Goal: Information Seeking & Learning: Get advice/opinions

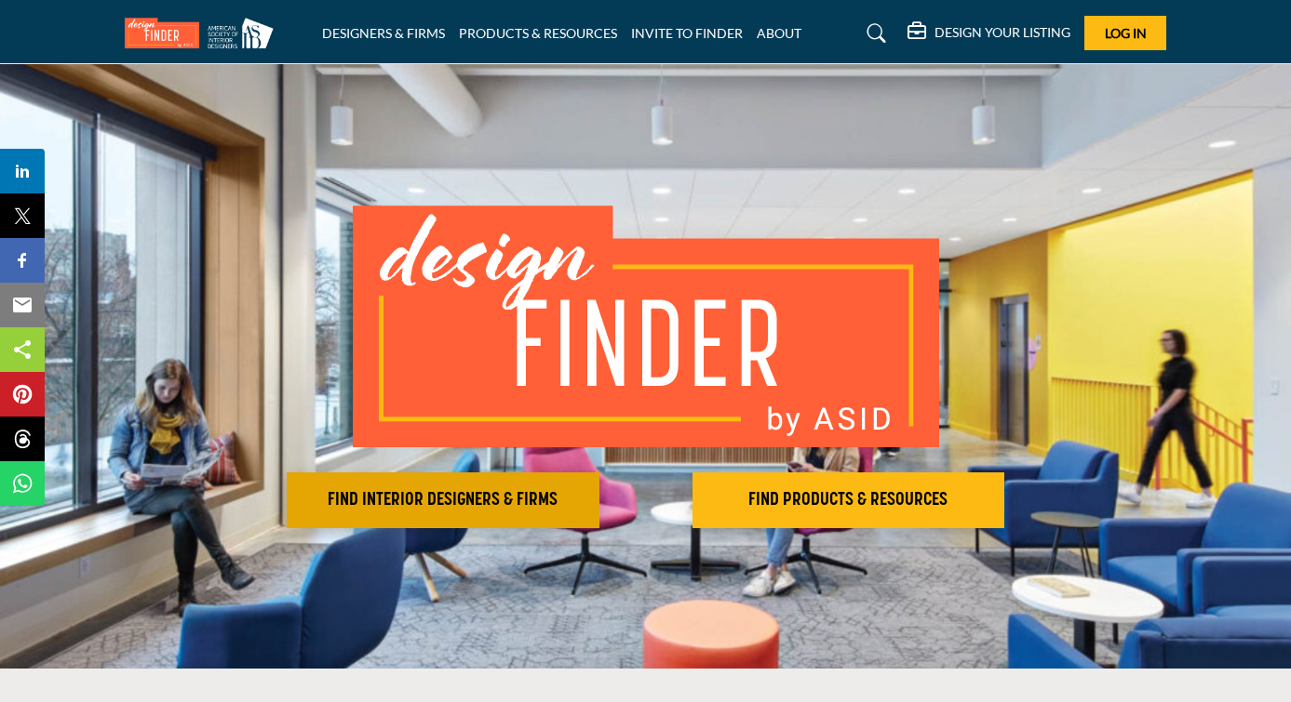
click at [536, 498] on h2 "FIND INTERIOR DESIGNERS & FIRMS" at bounding box center [442, 500] width 301 height 22
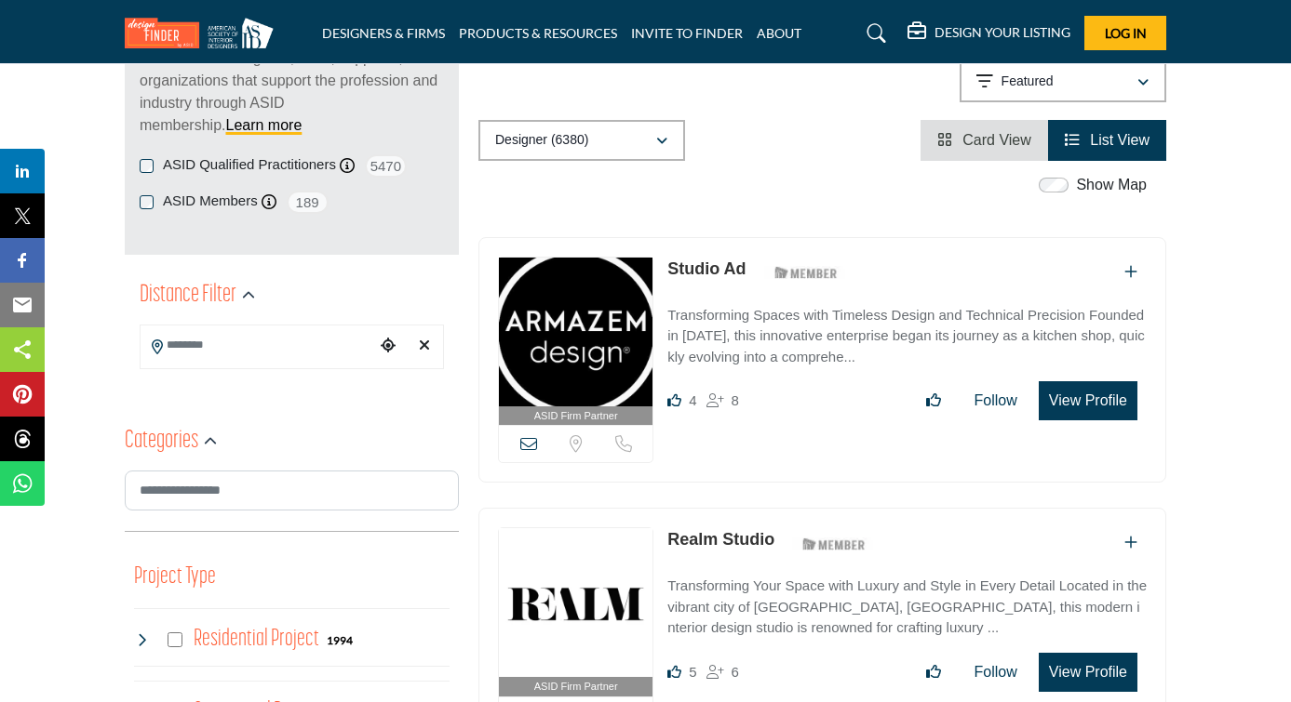
scroll to position [284, 0]
click at [638, 130] on div "Designer (6380)" at bounding box center [575, 141] width 160 height 22
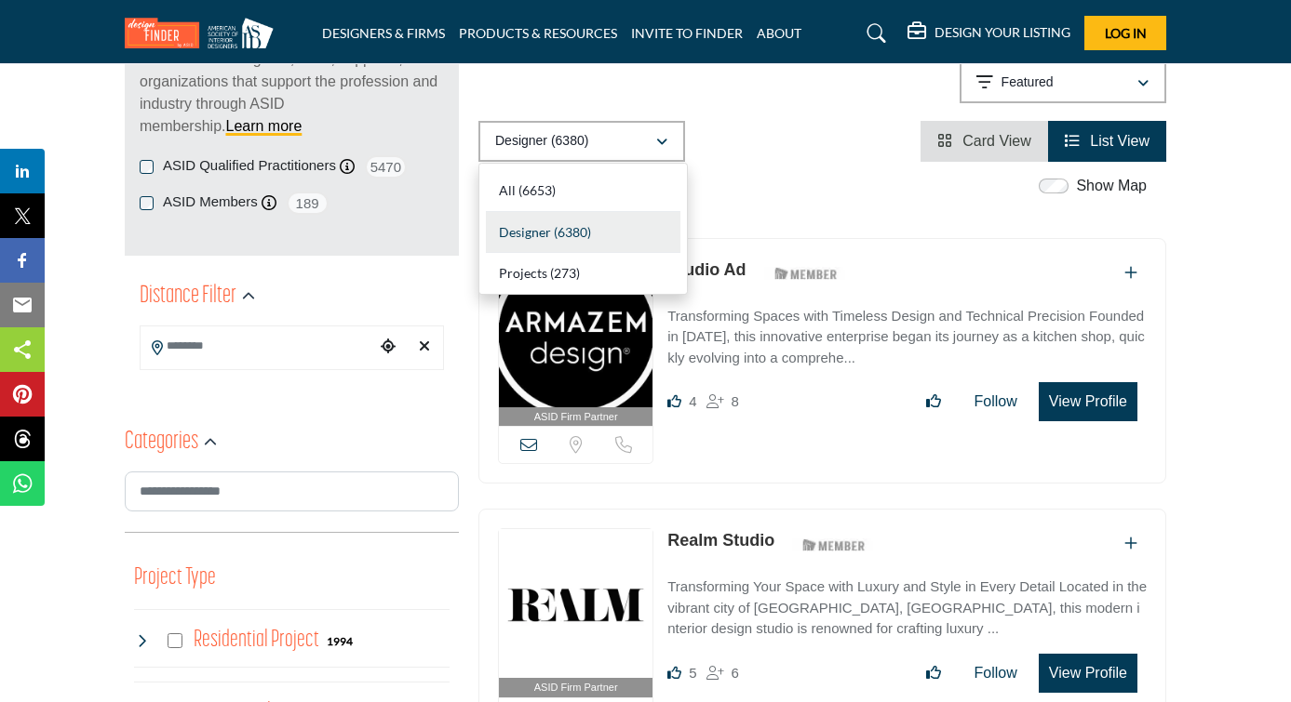
click at [782, 131] on div "Designer (6380) All (6653) Designer (6380) Products (3) Projects (273)" at bounding box center [822, 141] width 688 height 41
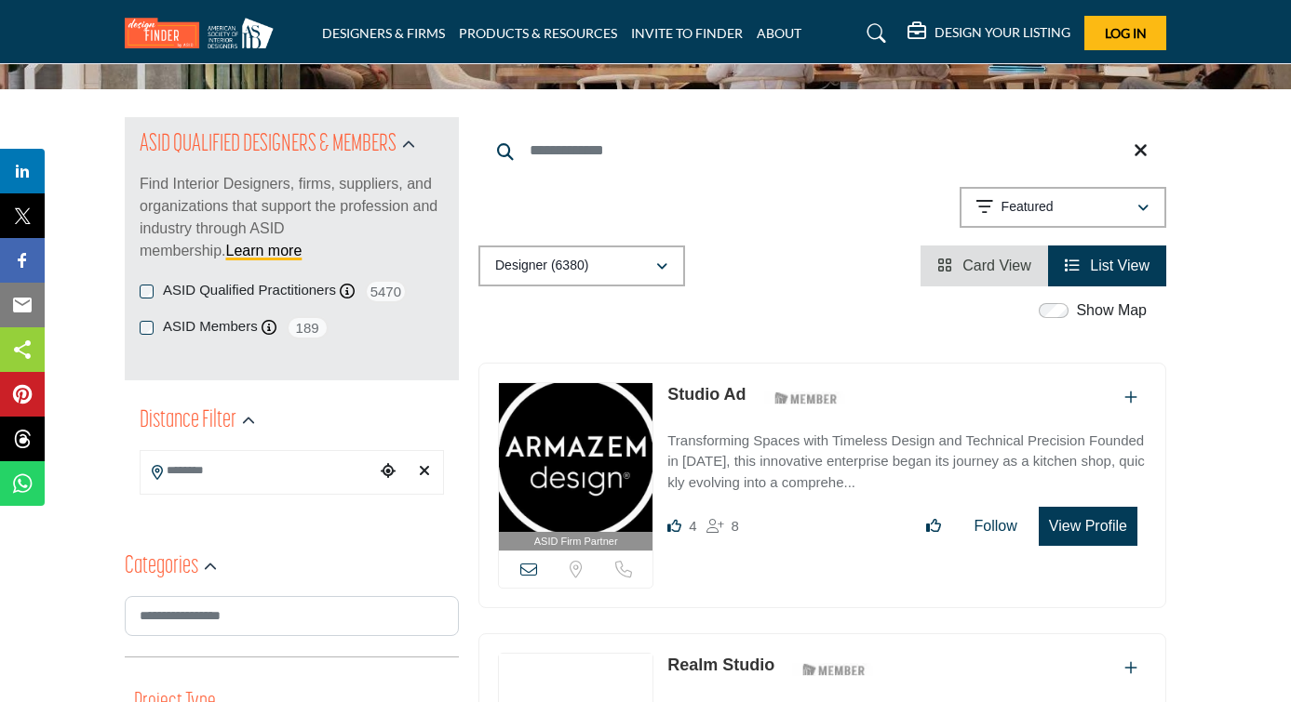
scroll to position [159, 4]
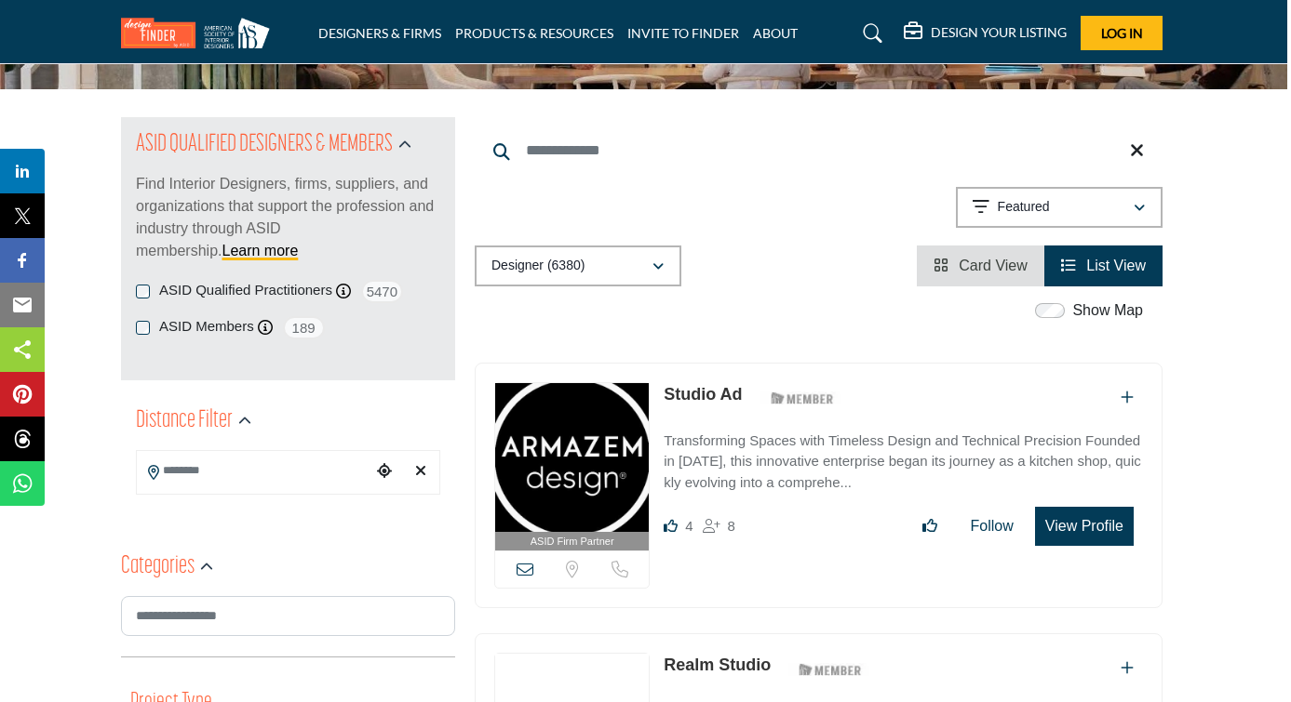
click at [629, 150] on input "Search Keyword" at bounding box center [819, 150] width 688 height 45
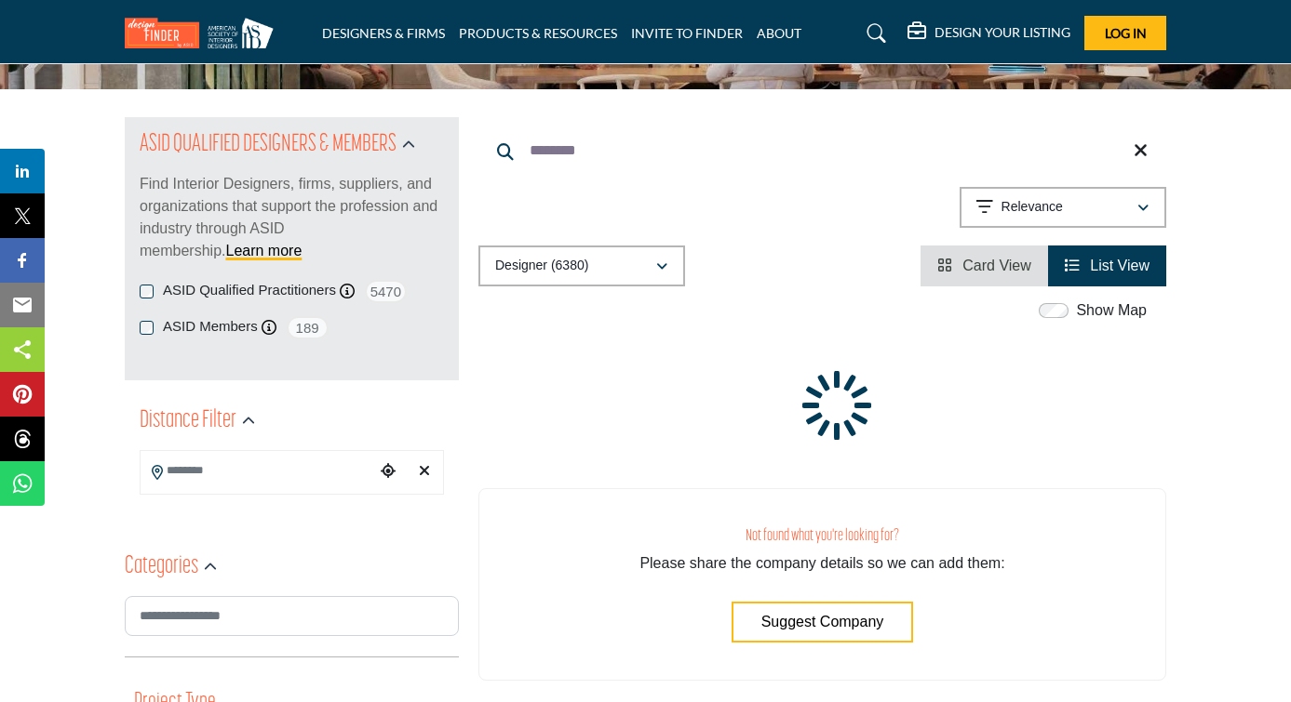
scroll to position [159, 0]
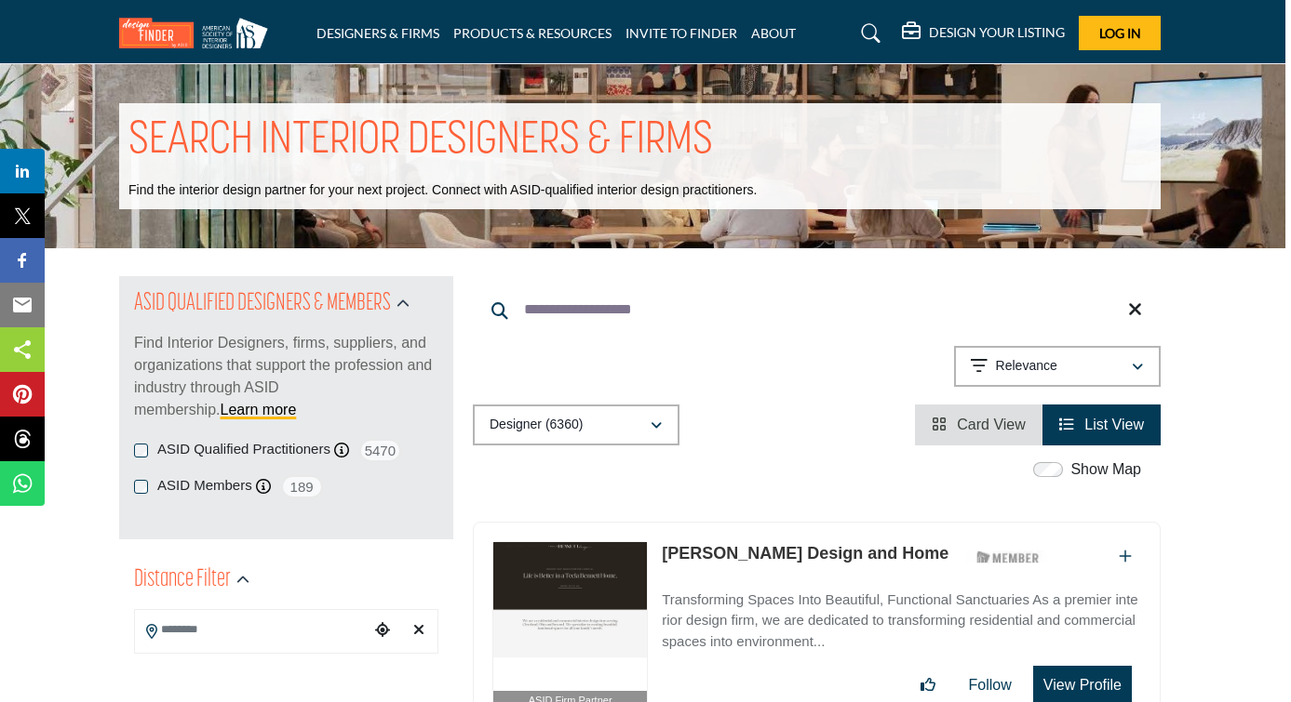
scroll to position [0, 6]
click at [647, 441] on button "Designer (6360)" at bounding box center [576, 425] width 207 height 41
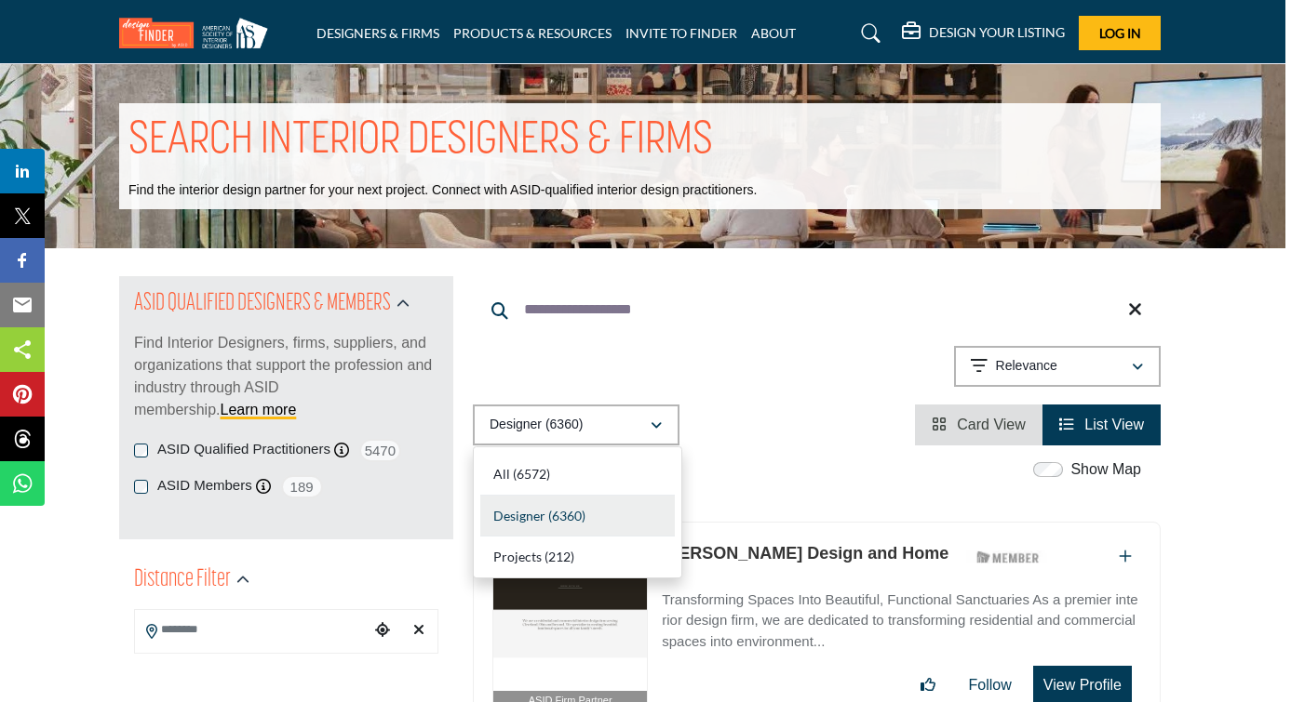
click at [713, 375] on div "Showing 42 results out of 6360 For "health and wellness..." Relevance" at bounding box center [817, 369] width 688 height 47
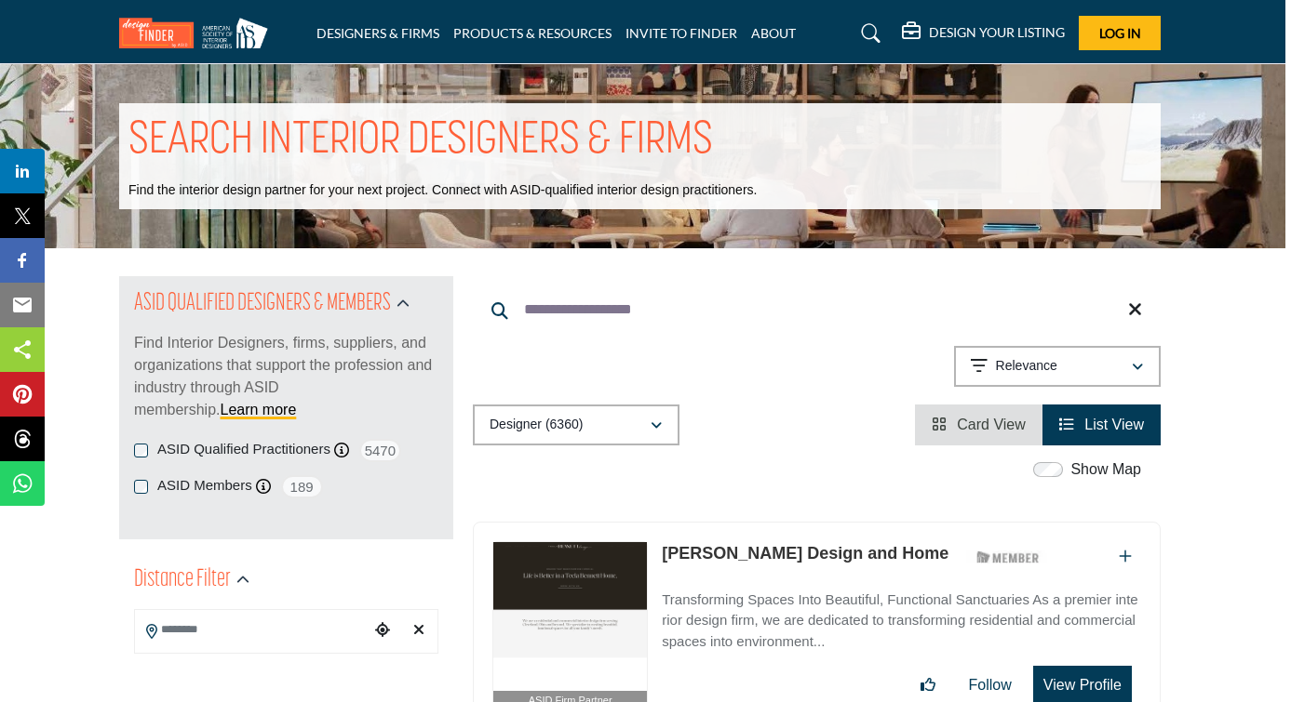
click at [996, 354] on button "Relevance" at bounding box center [1057, 366] width 207 height 41
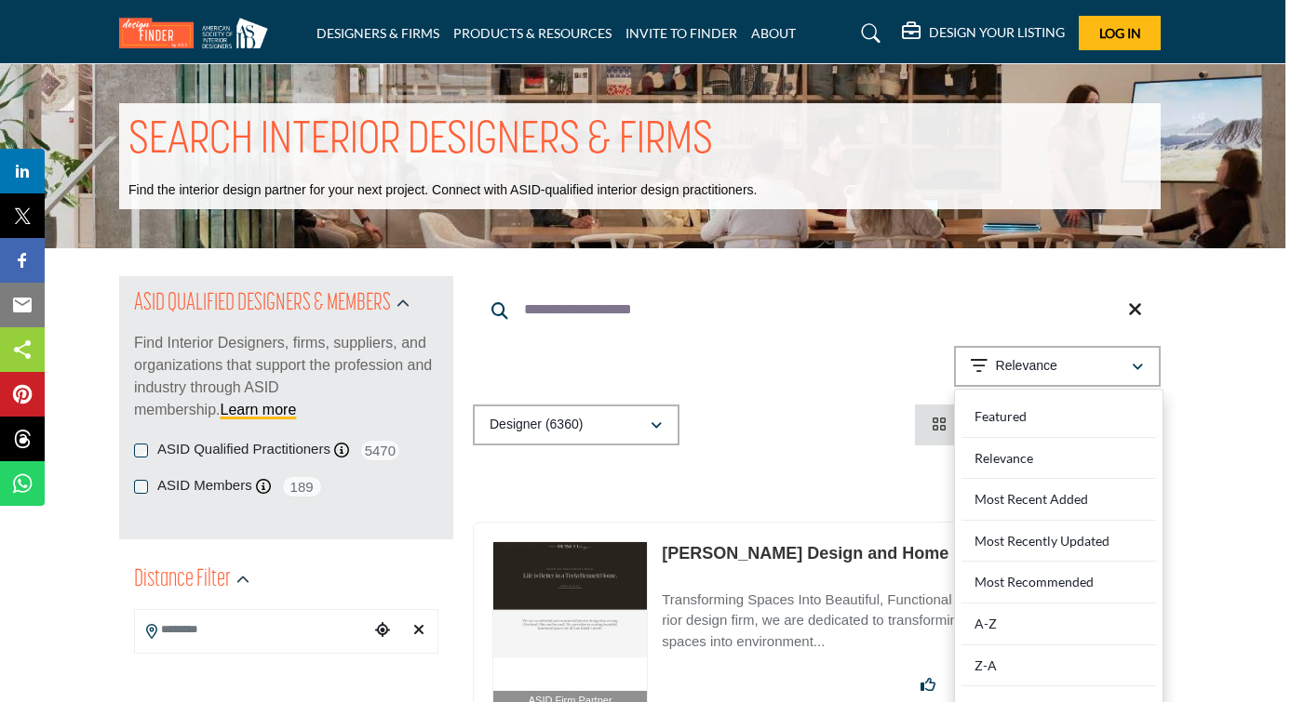
click at [859, 379] on div "Showing 42 results out of 6360 For "health and wellness..." Relevance" at bounding box center [817, 369] width 688 height 47
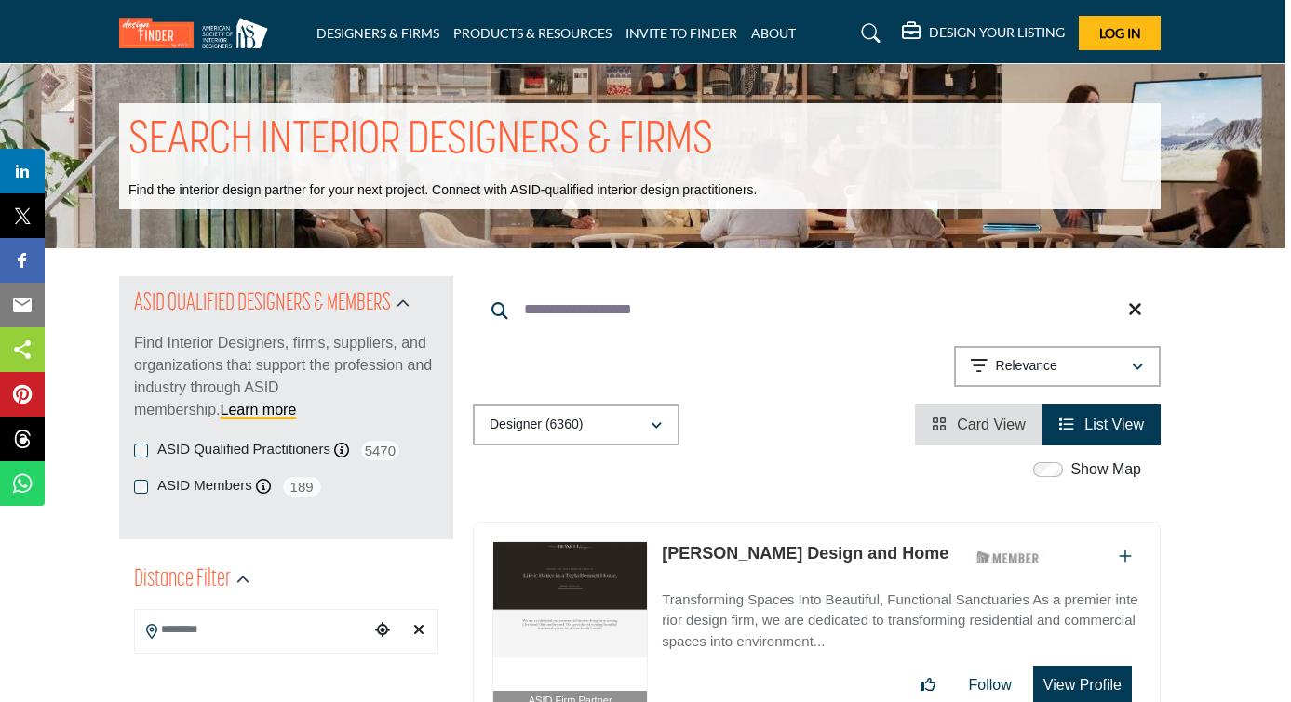
click at [743, 321] on input "**********" at bounding box center [817, 310] width 688 height 45
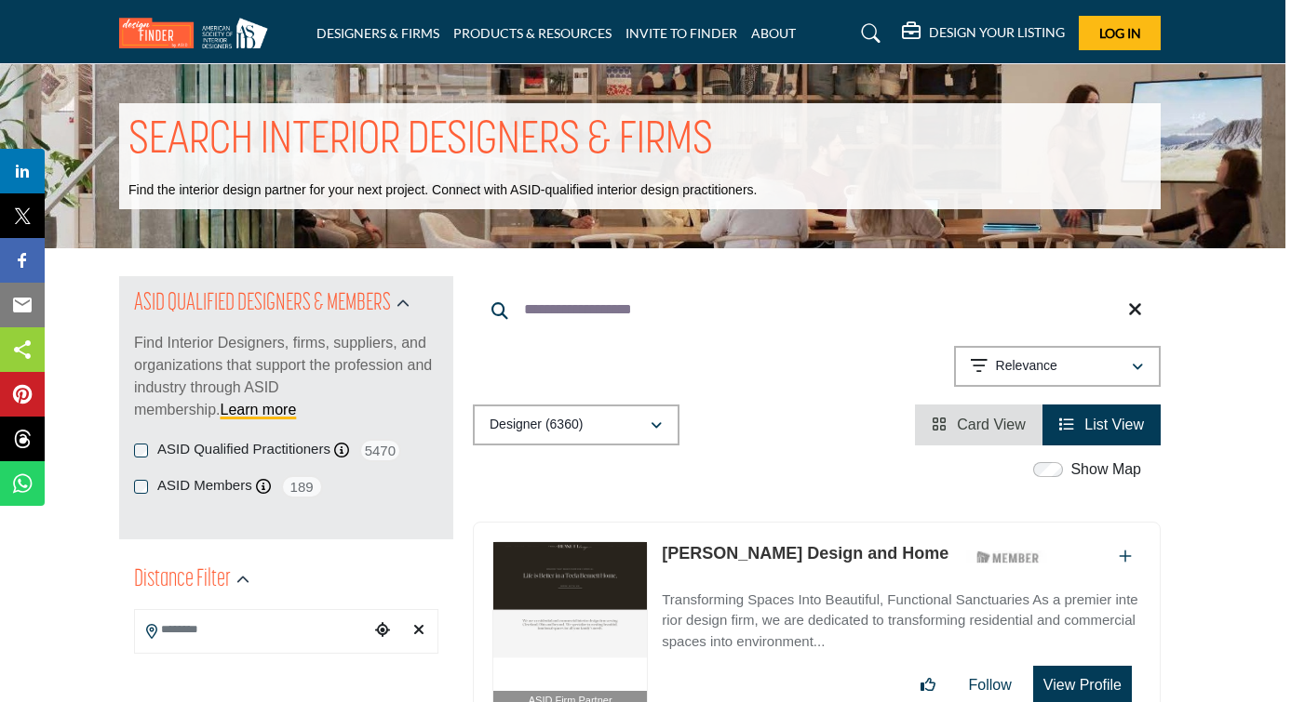
click at [737, 319] on input "**********" at bounding box center [817, 310] width 688 height 45
click at [687, 301] on input "**********" at bounding box center [817, 310] width 688 height 45
drag, startPoint x: 663, startPoint y: 311, endPoint x: 609, endPoint y: 311, distance: 54.0
click at [609, 311] on input "**********" at bounding box center [817, 310] width 688 height 45
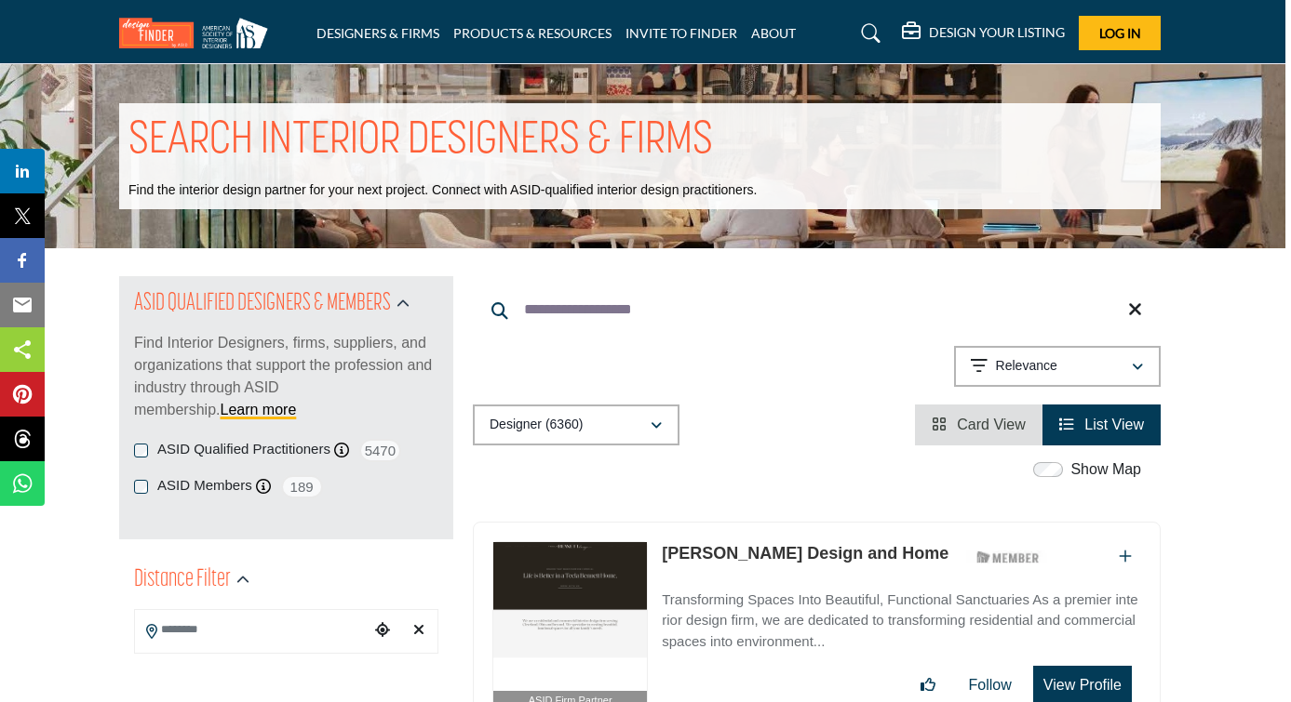
click at [609, 311] on input "**********" at bounding box center [817, 310] width 688 height 45
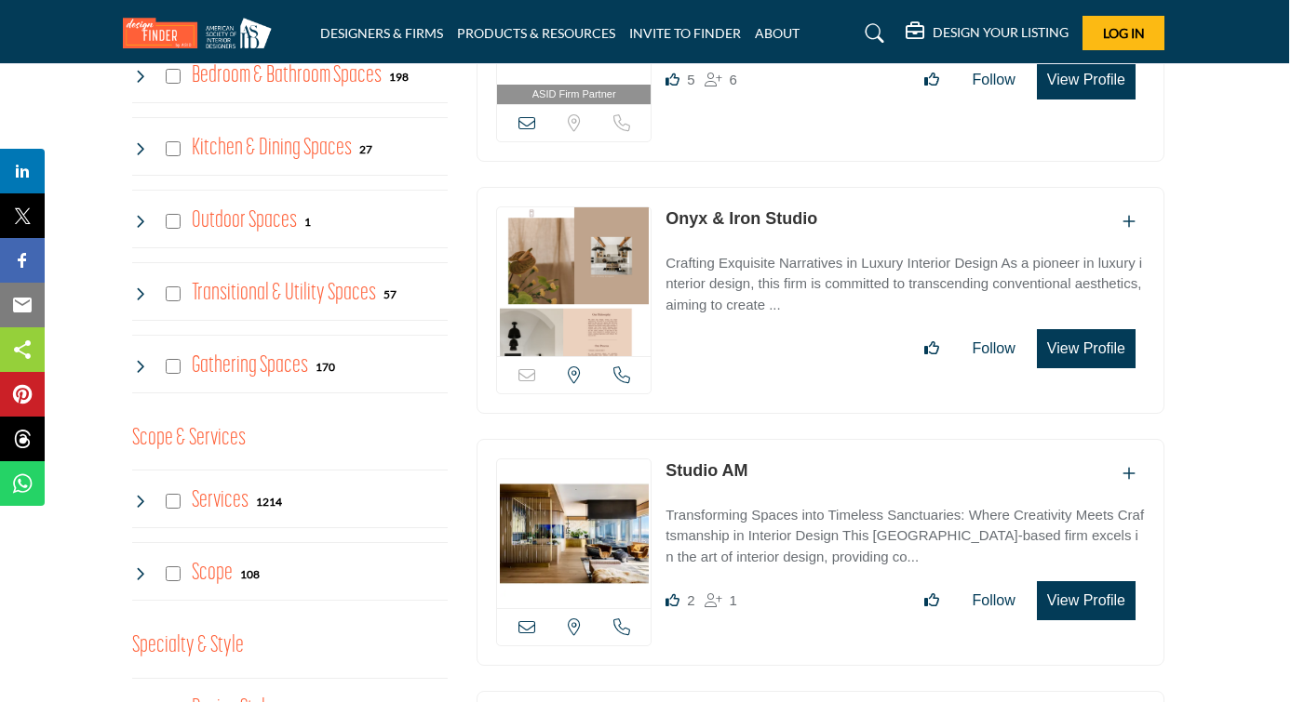
scroll to position [836, 2]
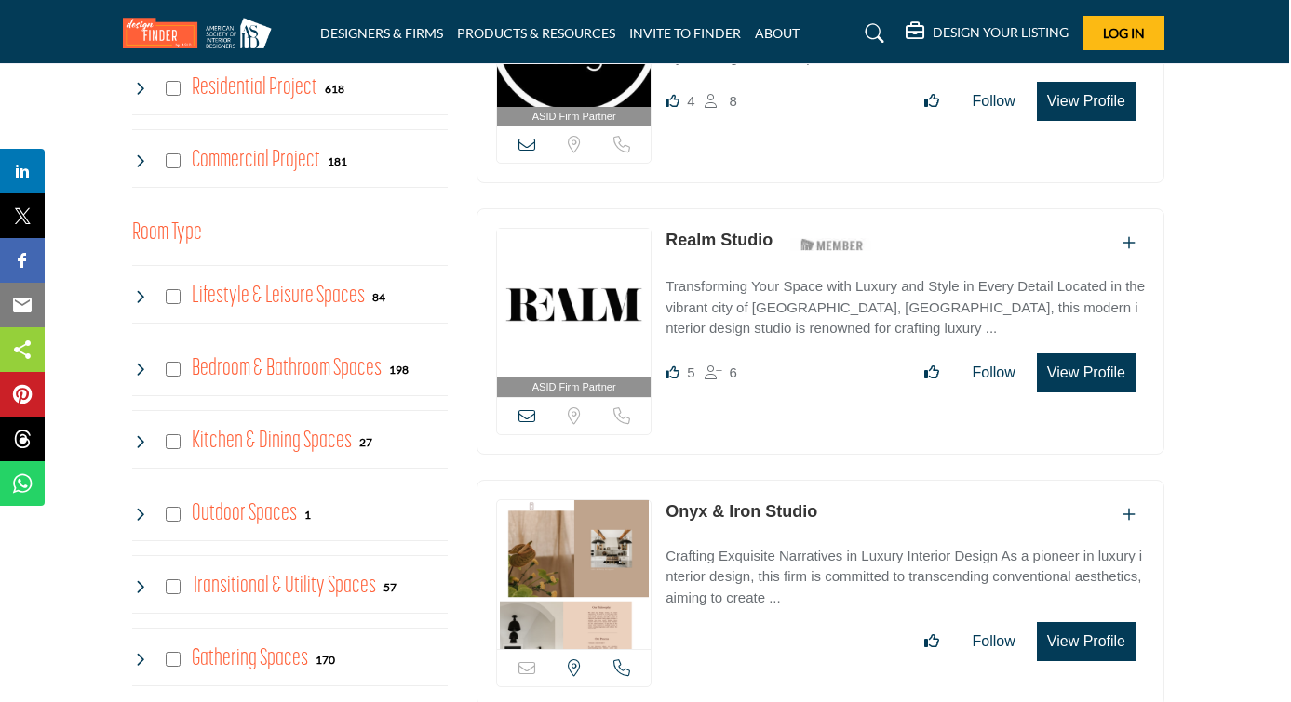
type input "**********"
click at [141, 291] on icon at bounding box center [139, 296] width 15 height 15
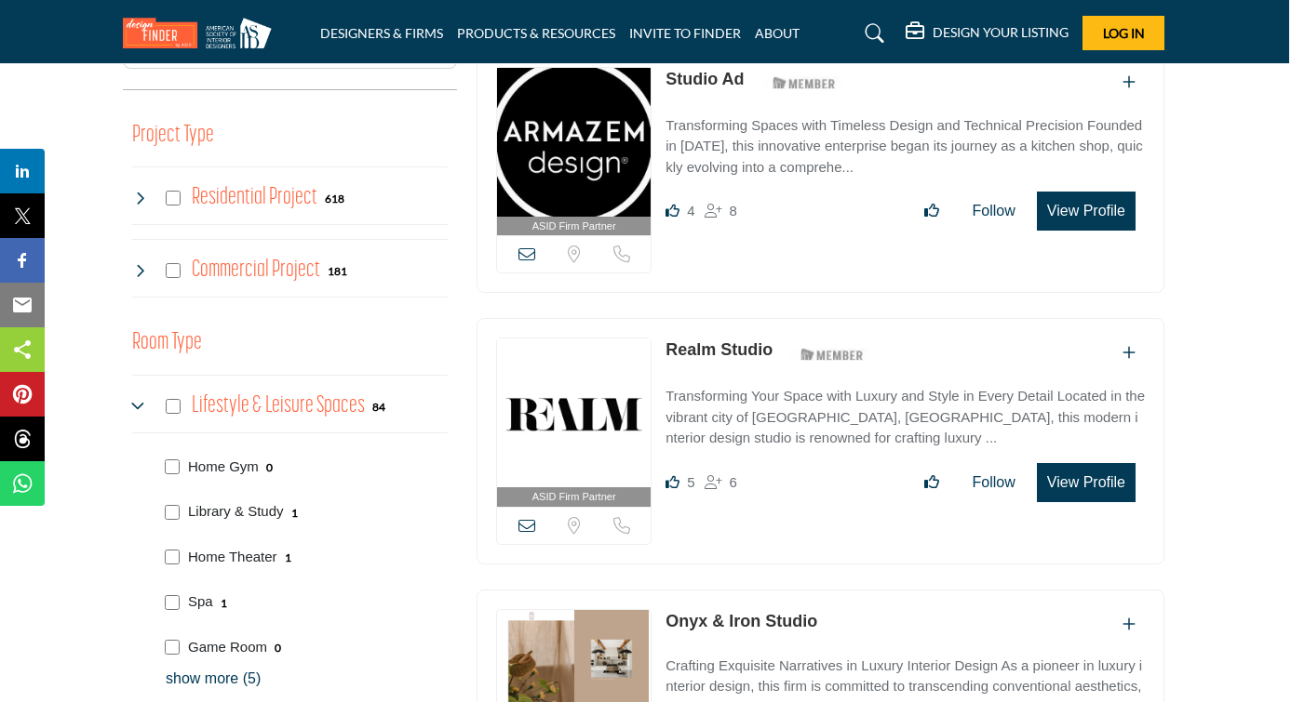
scroll to position [716, 2]
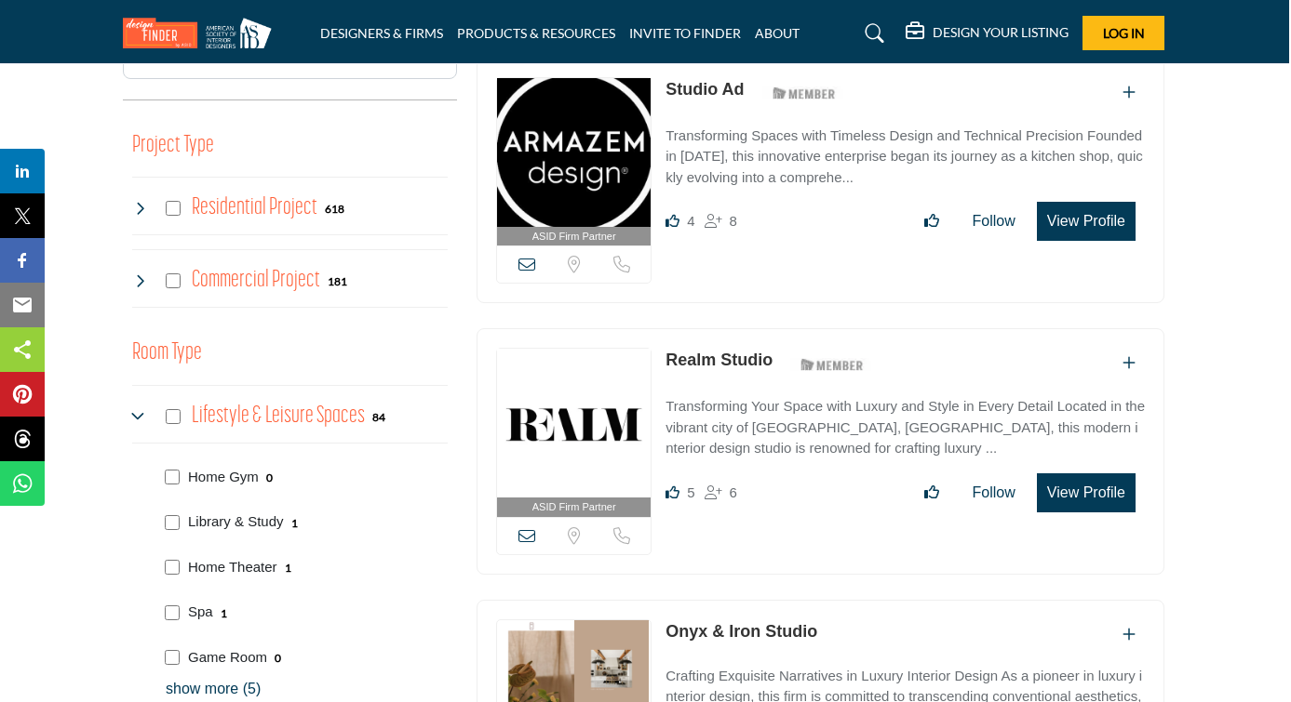
click at [140, 277] on icon at bounding box center [139, 281] width 15 height 15
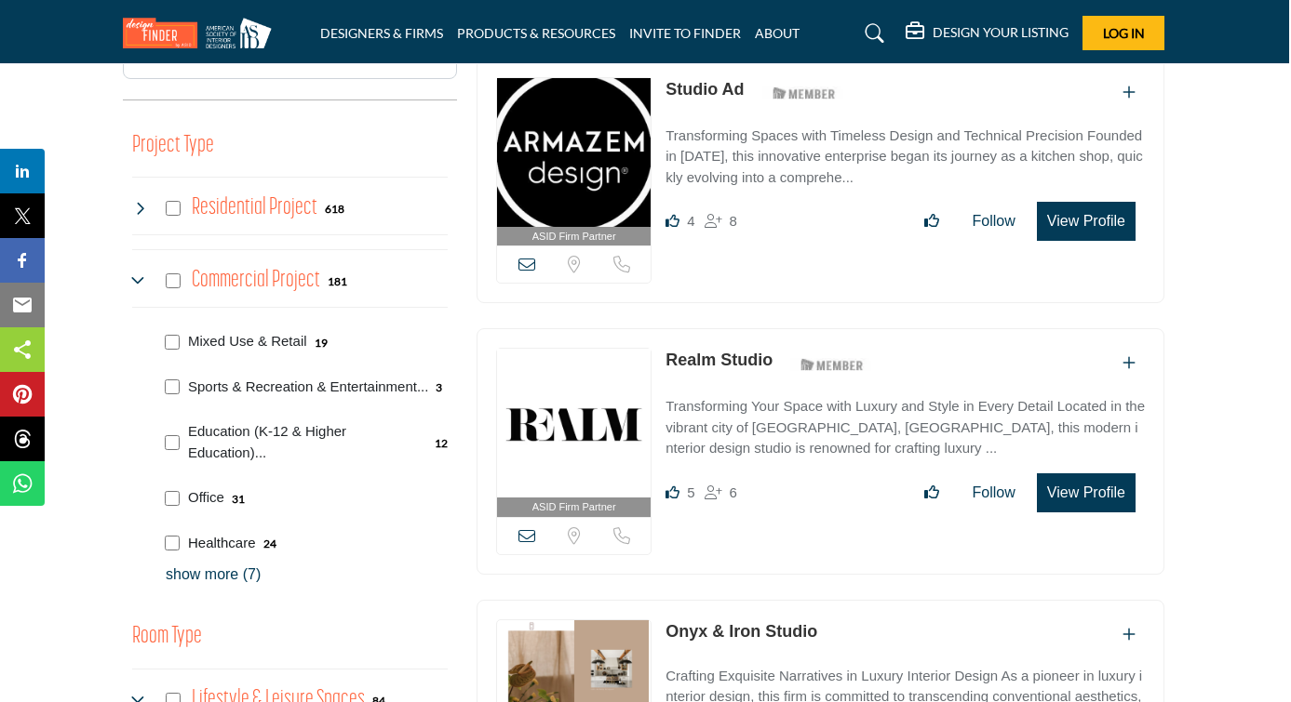
click at [239, 546] on p "Healthcare" at bounding box center [222, 543] width 68 height 21
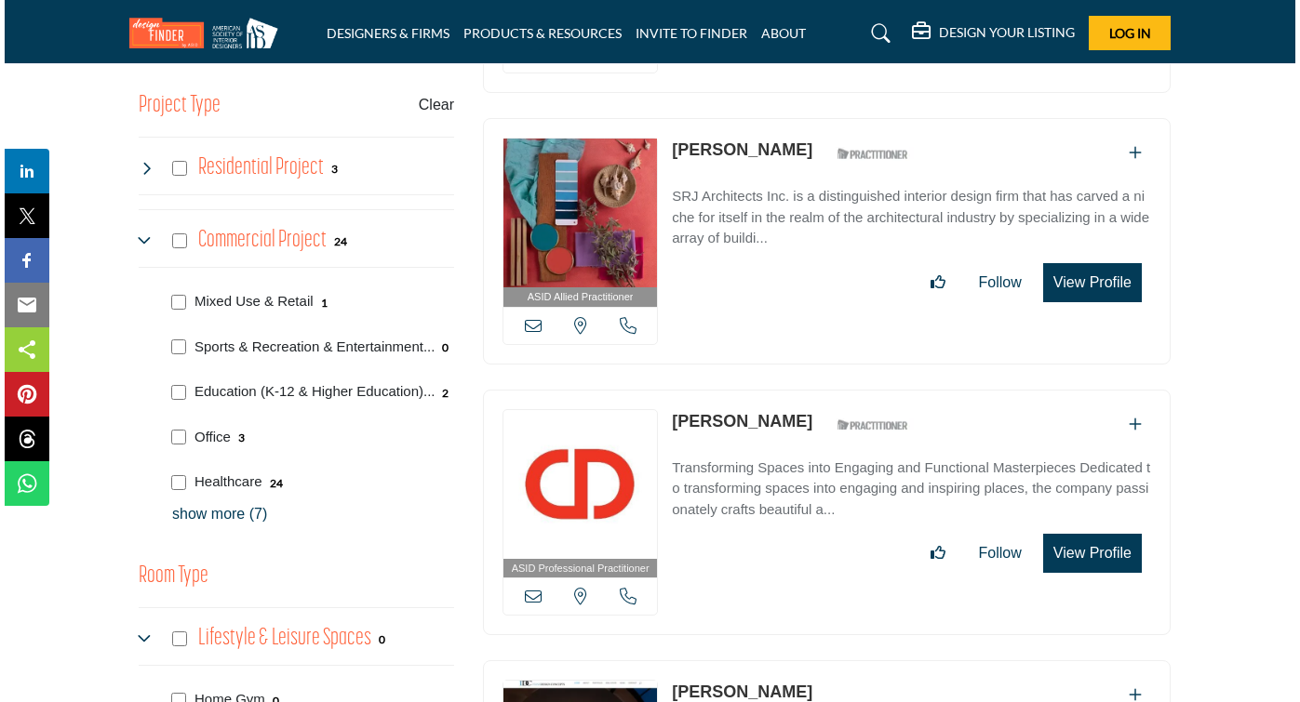
scroll to position [755, 0]
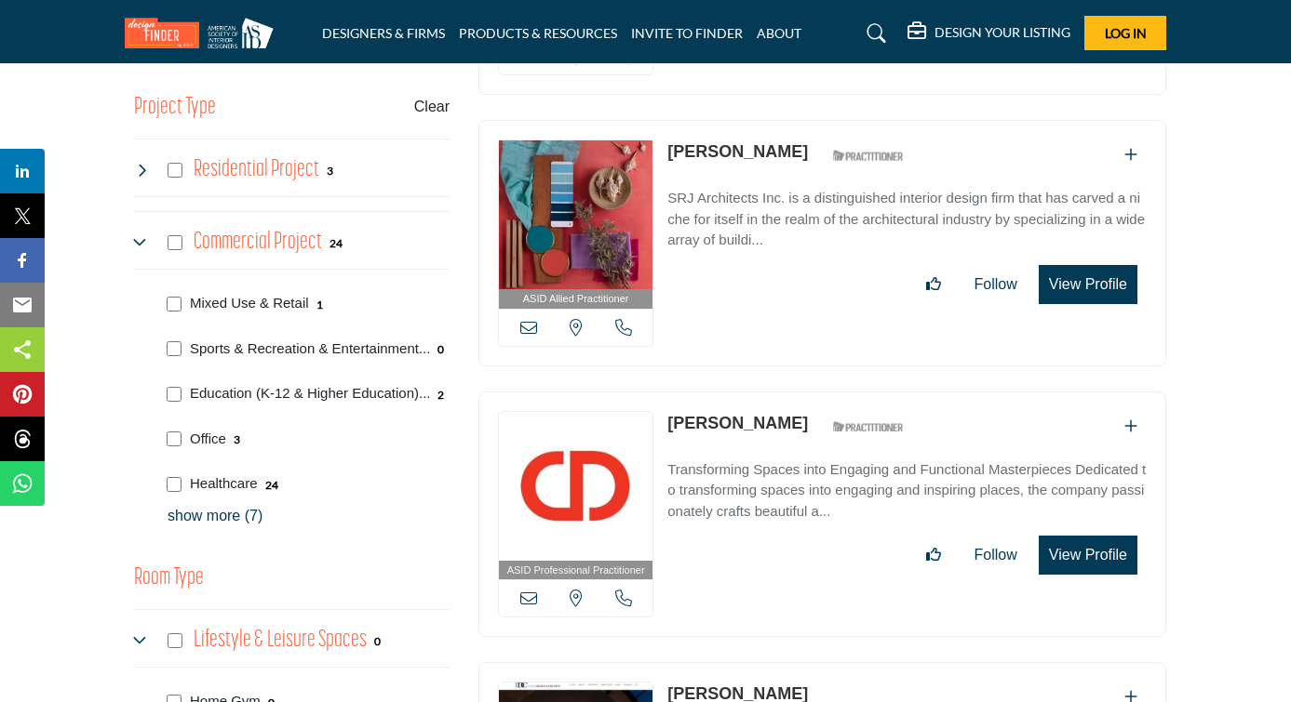
click at [1068, 564] on button "View Profile" at bounding box center [1087, 555] width 99 height 39
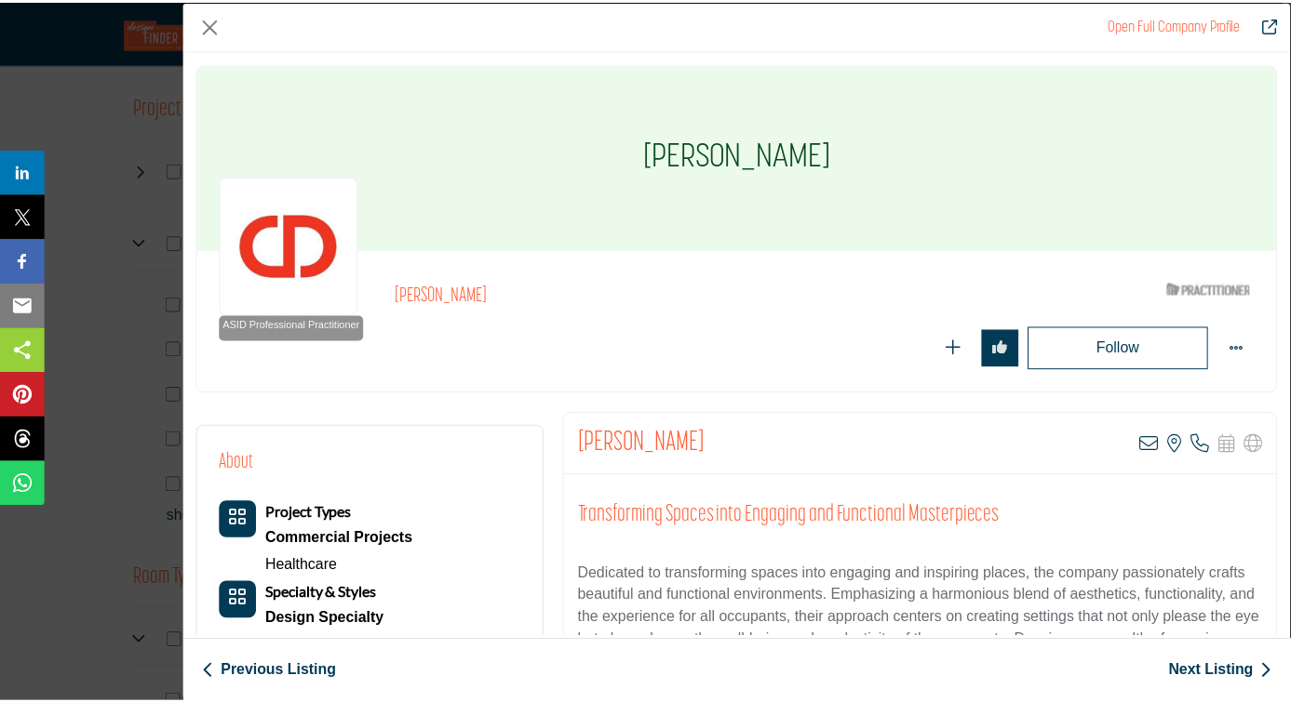
scroll to position [0, 0]
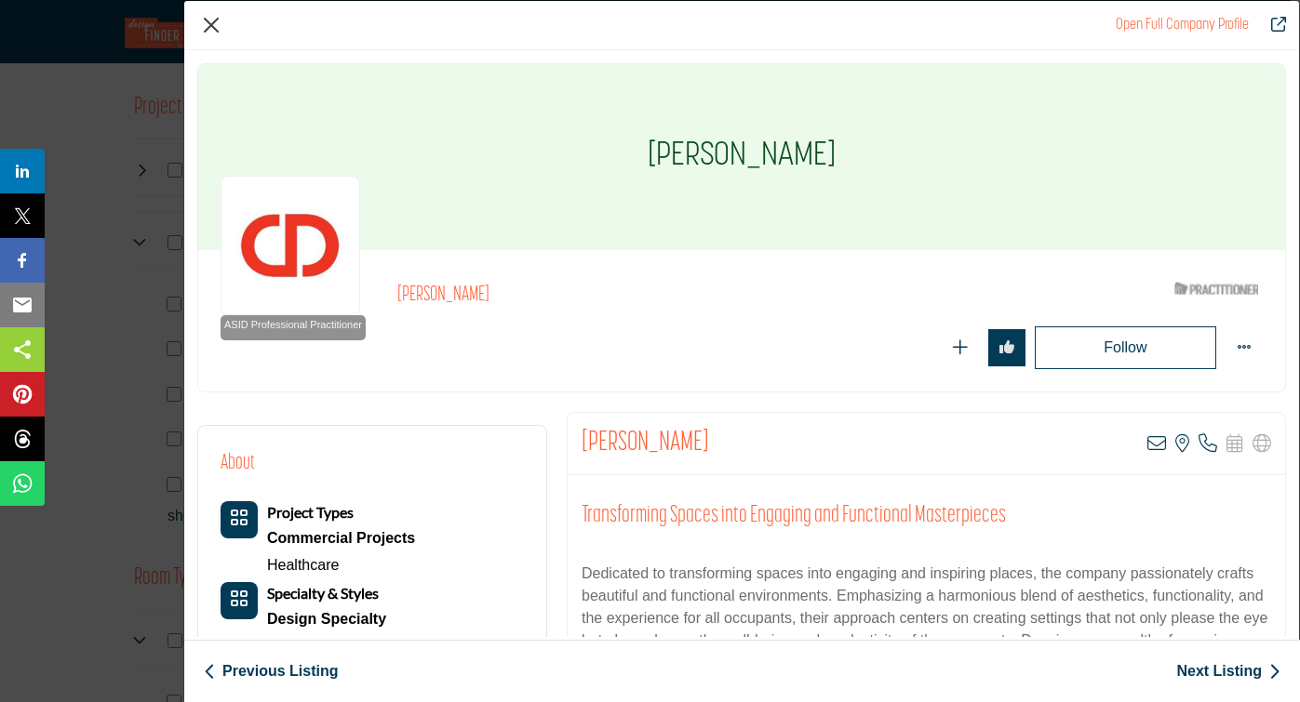
click at [209, 19] on button "Close" at bounding box center [211, 25] width 28 height 28
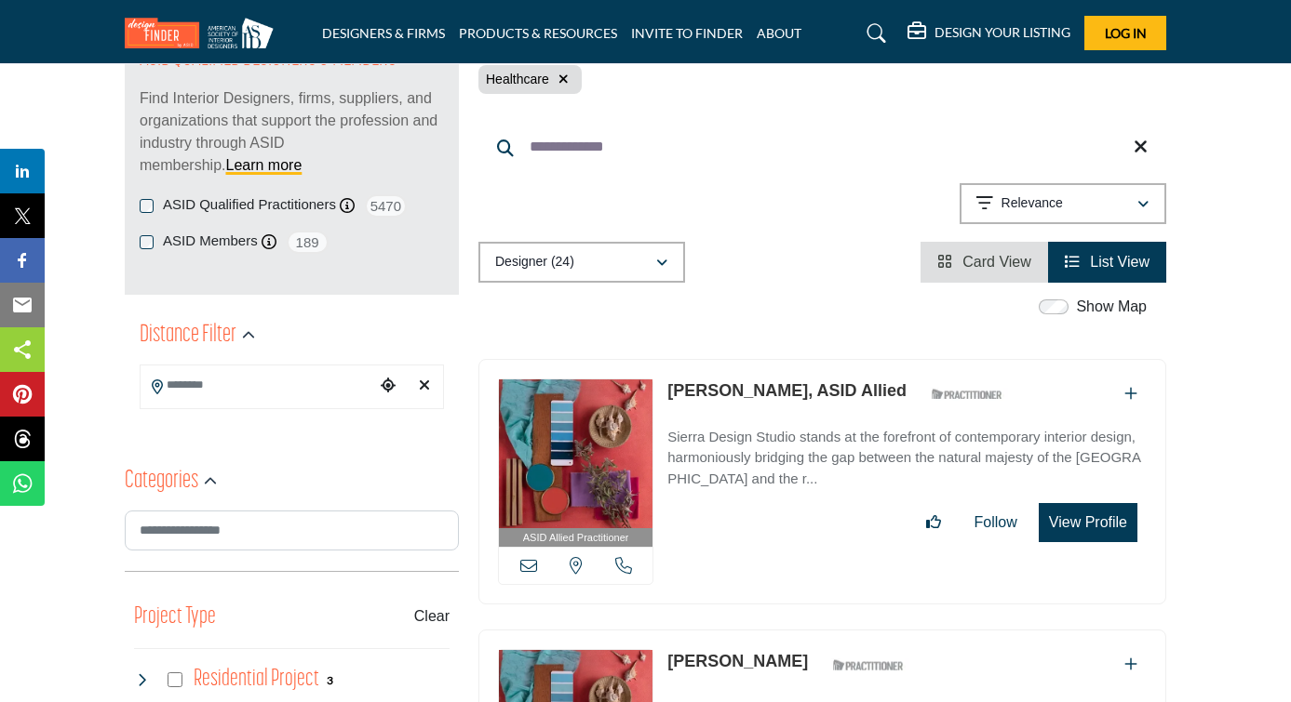
scroll to position [238, 0]
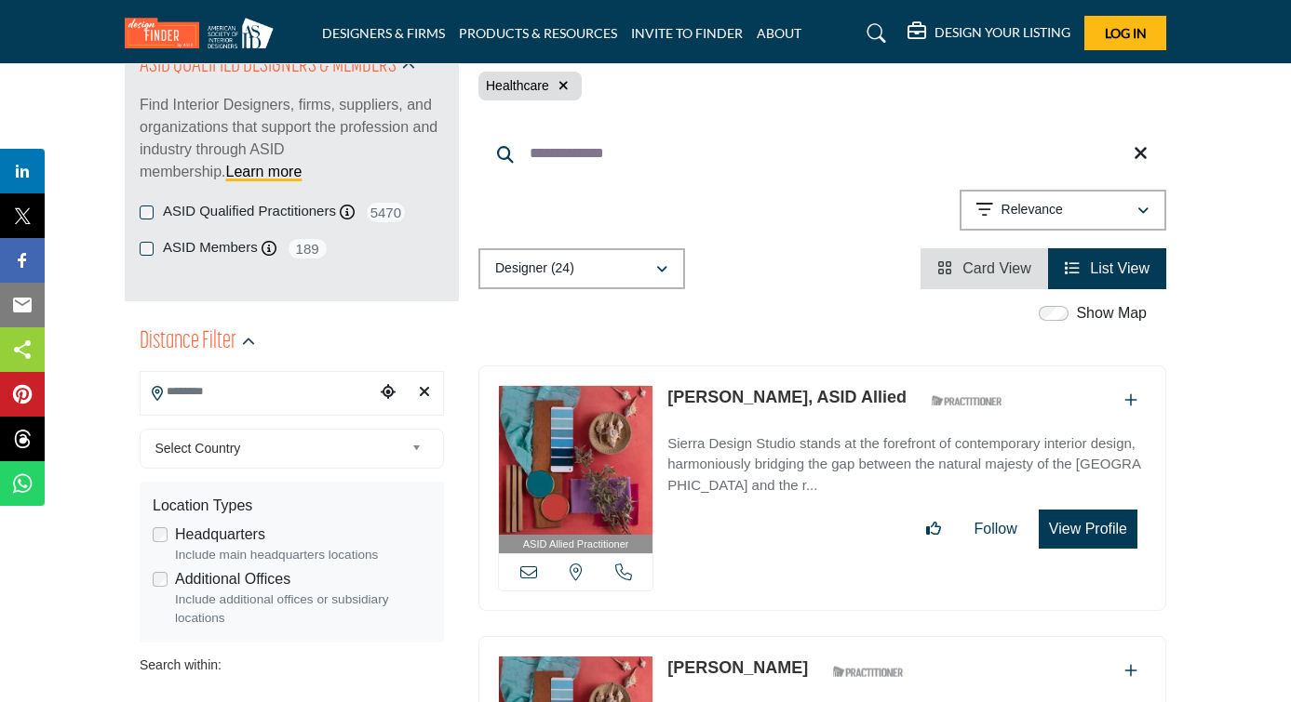
click at [343, 393] on input "Search Location" at bounding box center [257, 392] width 234 height 36
click at [342, 422] on div at bounding box center [291, 426] width 302 height 28
click at [290, 408] on input "Search Location" at bounding box center [257, 392] width 234 height 36
click at [288, 422] on div at bounding box center [291, 426] width 302 height 28
click at [288, 407] on input "Search Location" at bounding box center [257, 392] width 234 height 36
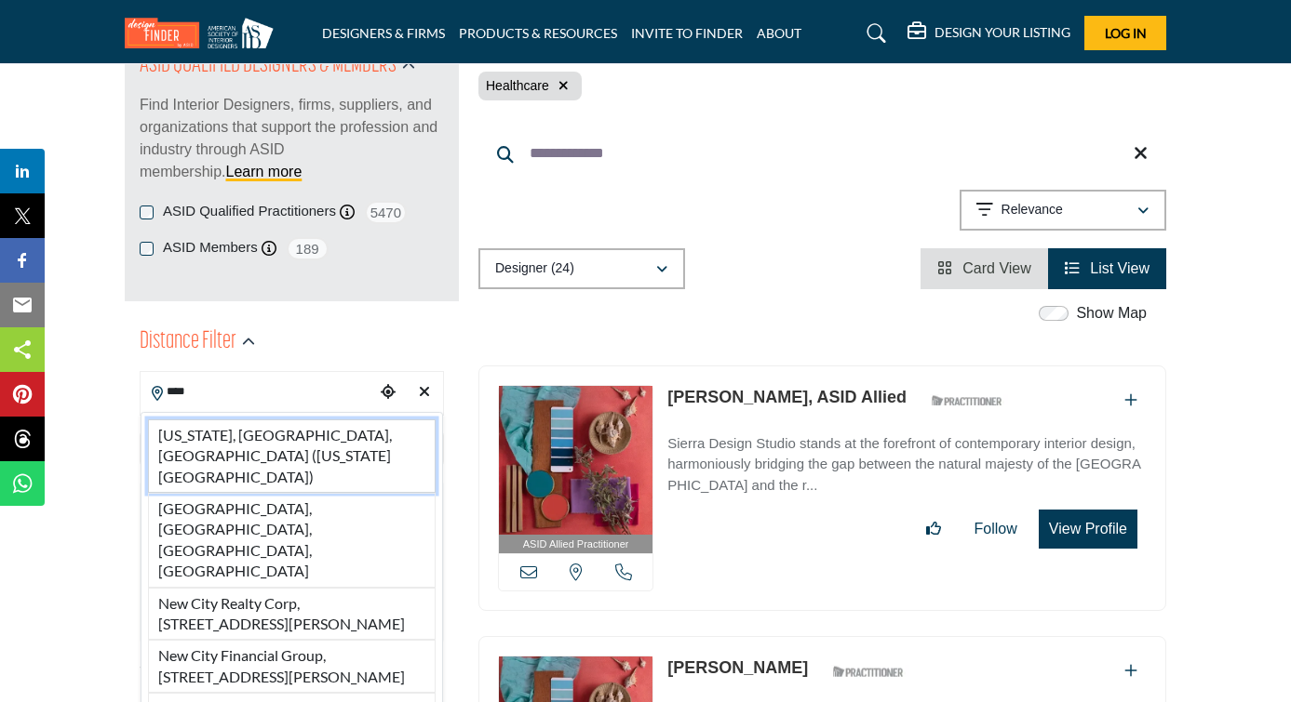
click at [241, 436] on li "New York, NY, USA (New York County)" at bounding box center [292, 457] width 288 height 74
type input "**********"
type input "***"
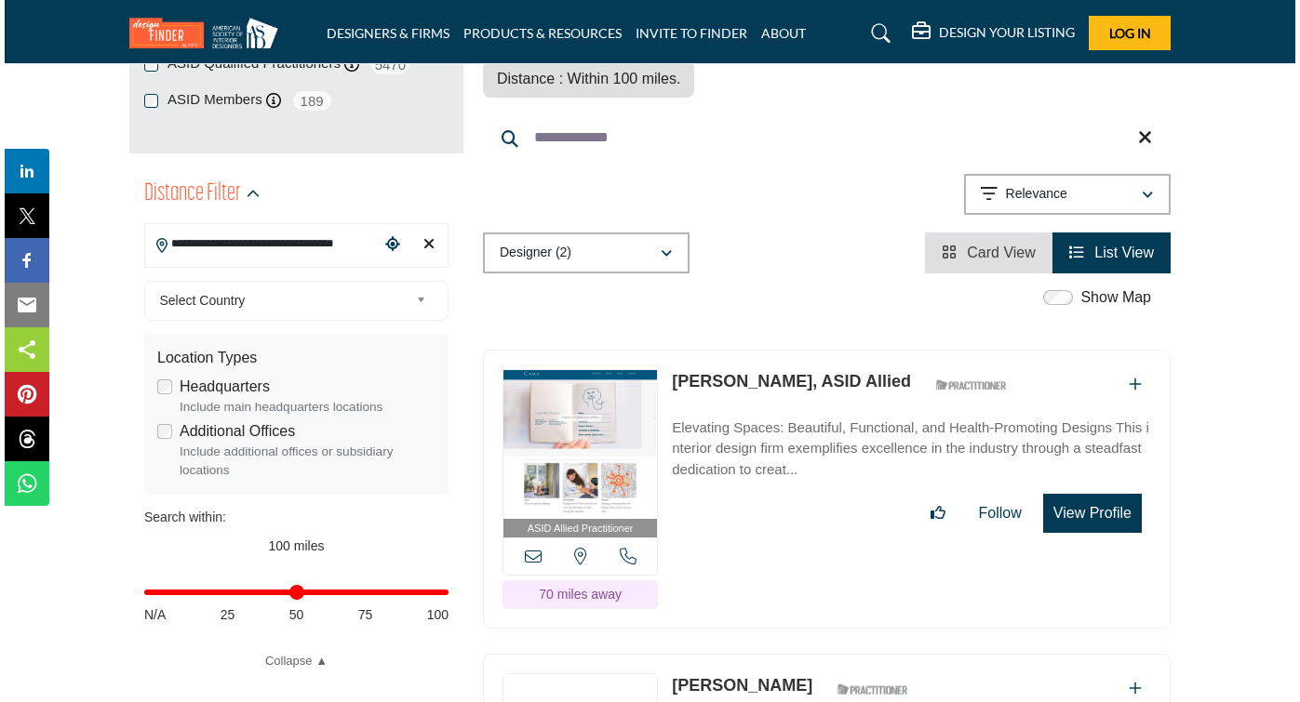
scroll to position [389, 0]
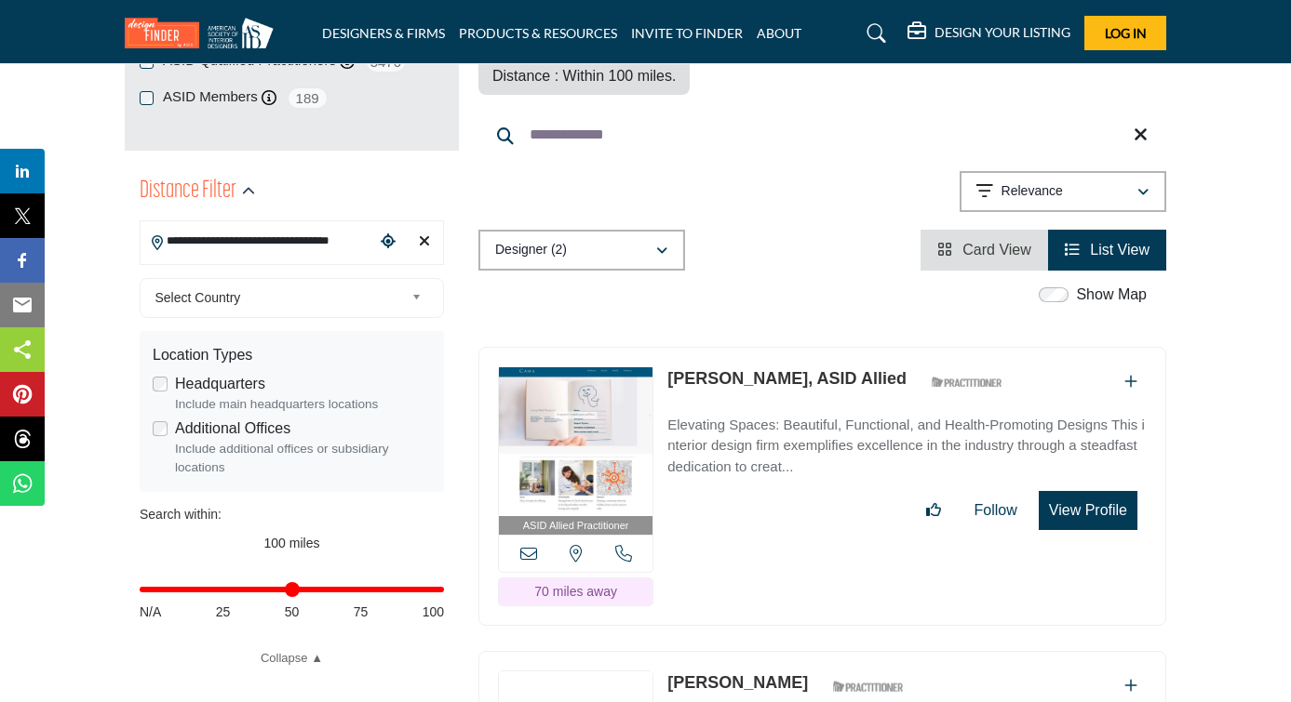
click at [1074, 491] on button "View Profile" at bounding box center [1087, 510] width 99 height 39
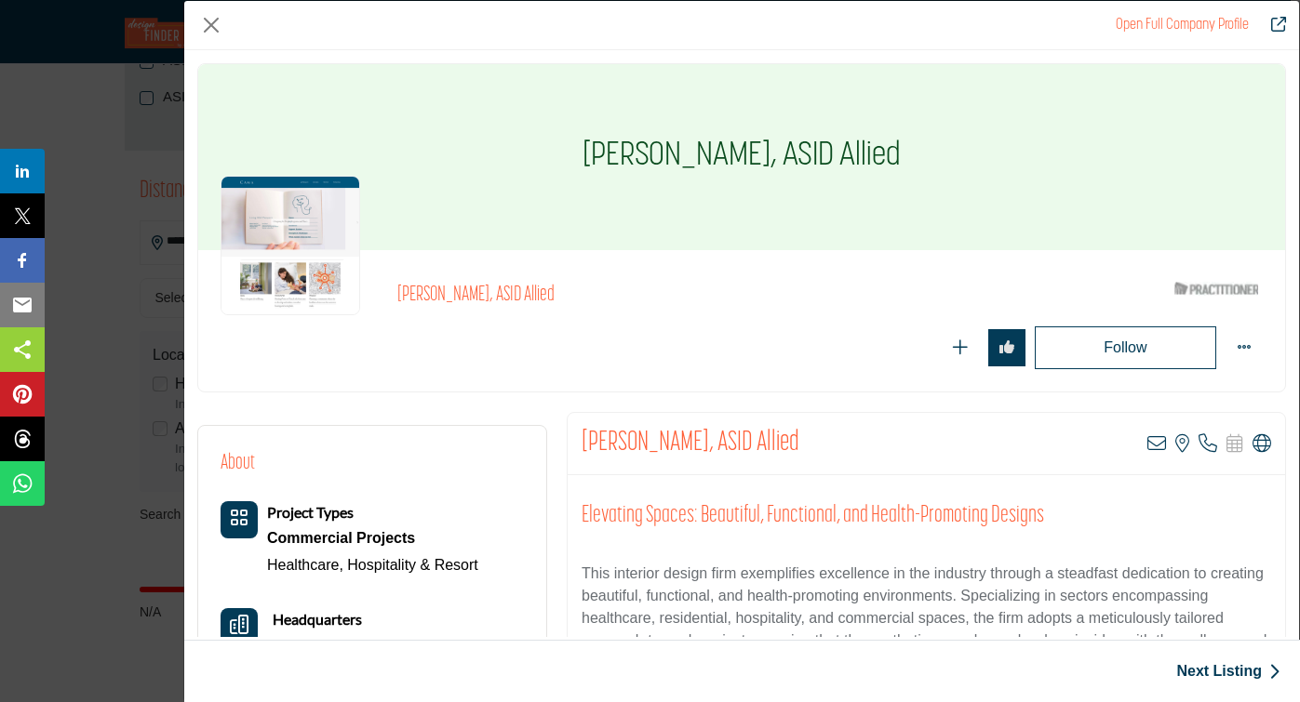
click at [333, 229] on img "Company Data Modal" at bounding box center [291, 246] width 140 height 140
click at [293, 274] on img "Company Data Modal" at bounding box center [291, 246] width 140 height 140
click at [298, 231] on img "Company Data Modal" at bounding box center [291, 246] width 140 height 140
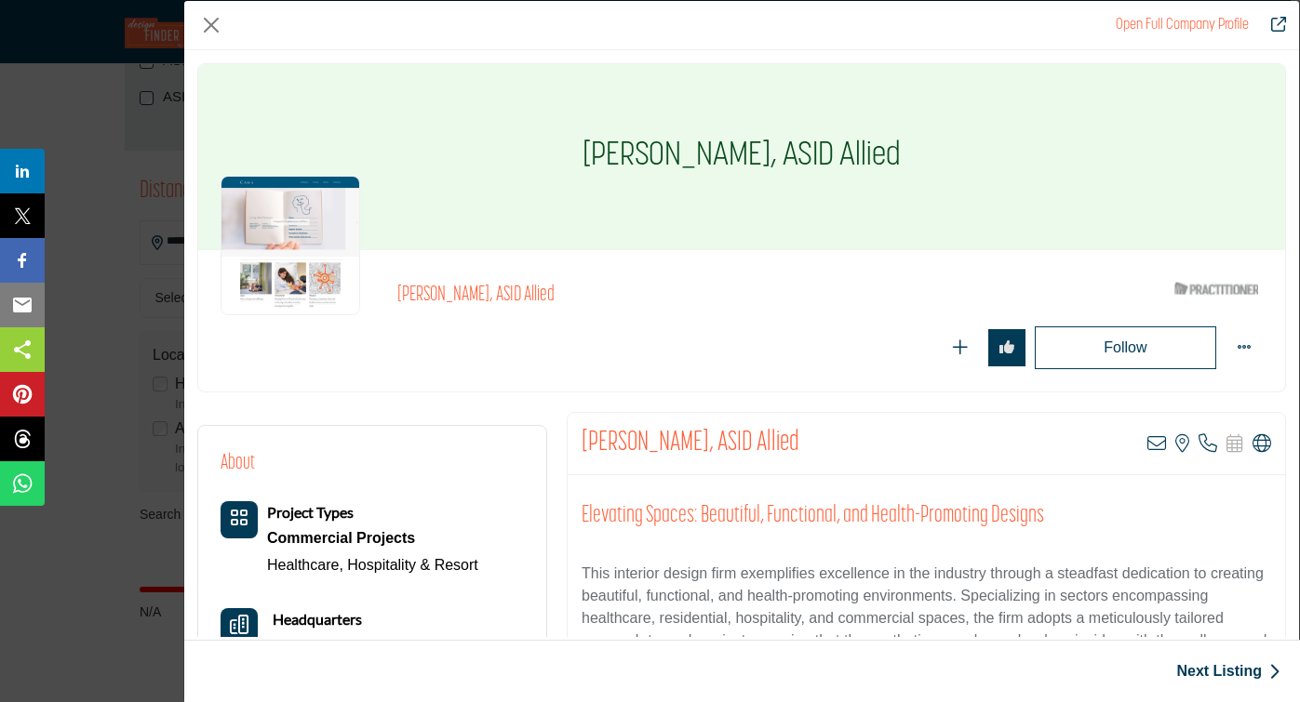
click at [298, 231] on img "Company Data Modal" at bounding box center [291, 246] width 140 height 140
click at [762, 453] on div "Elizabeth Oshana, ASID Allied View email address of this listing View the locat…" at bounding box center [926, 584] width 719 height 345
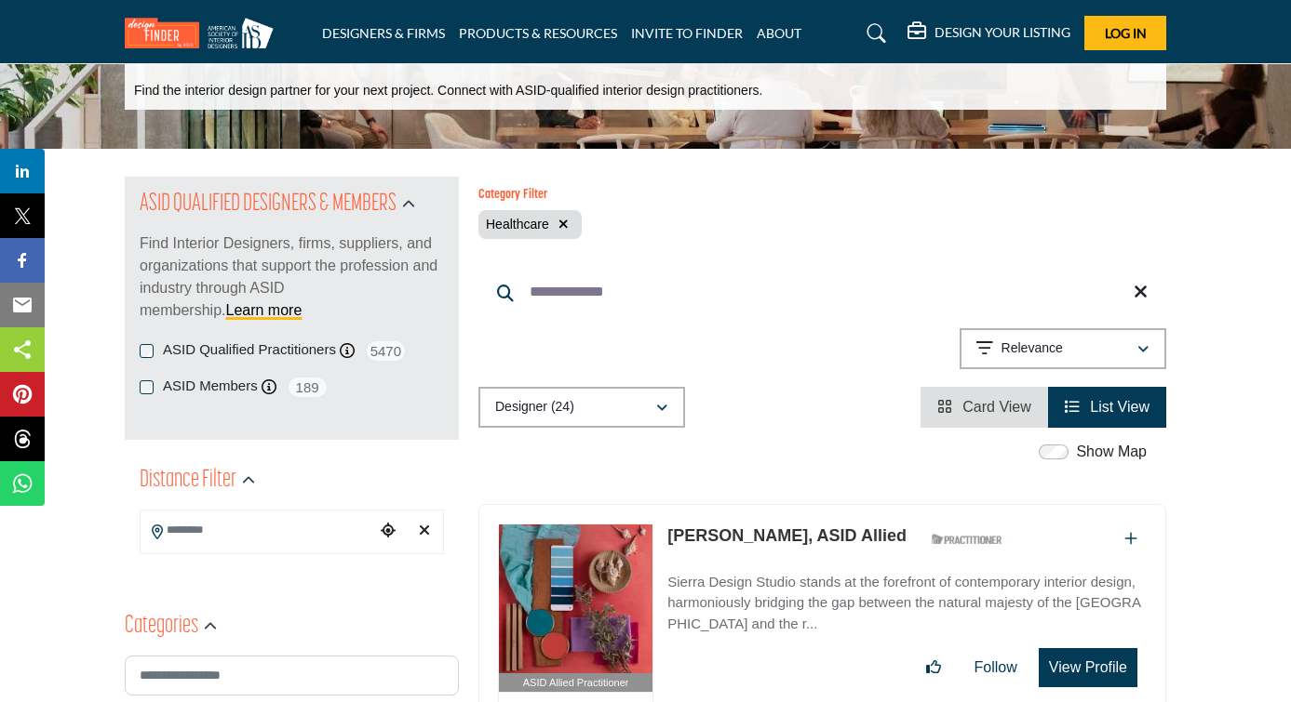
scroll to position [98, 0]
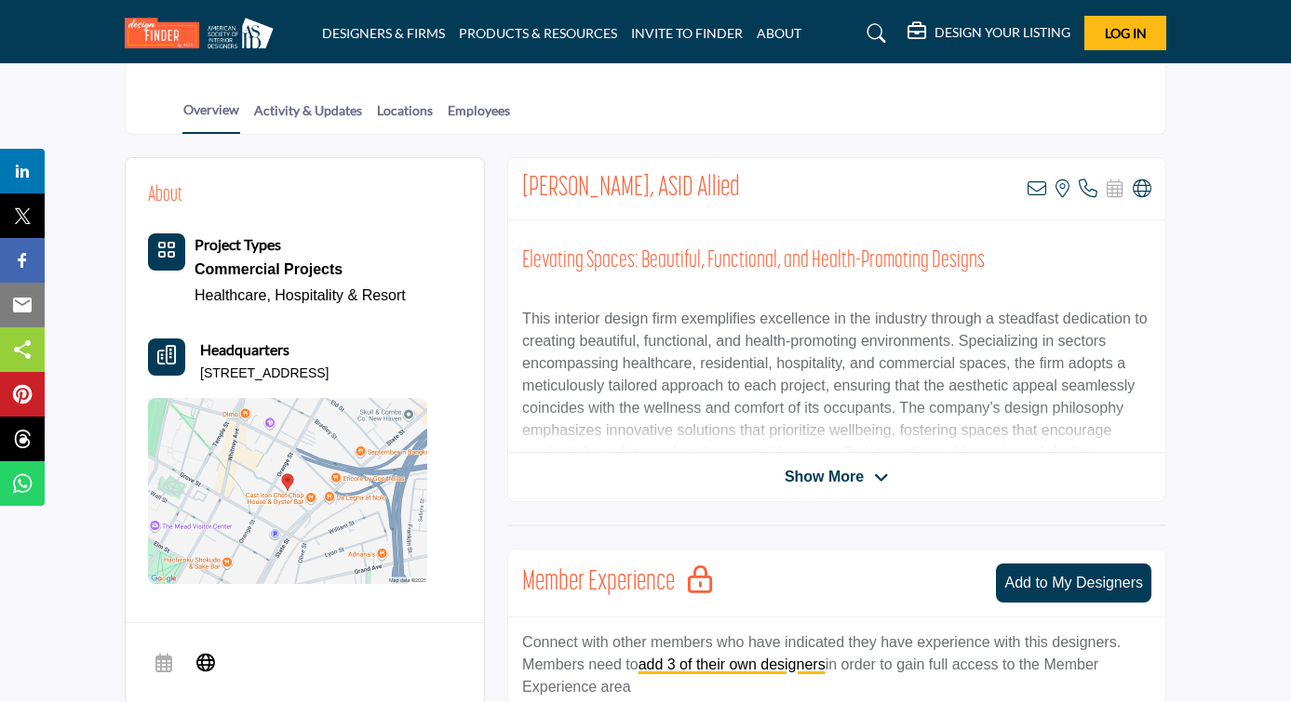
scroll to position [400, 0]
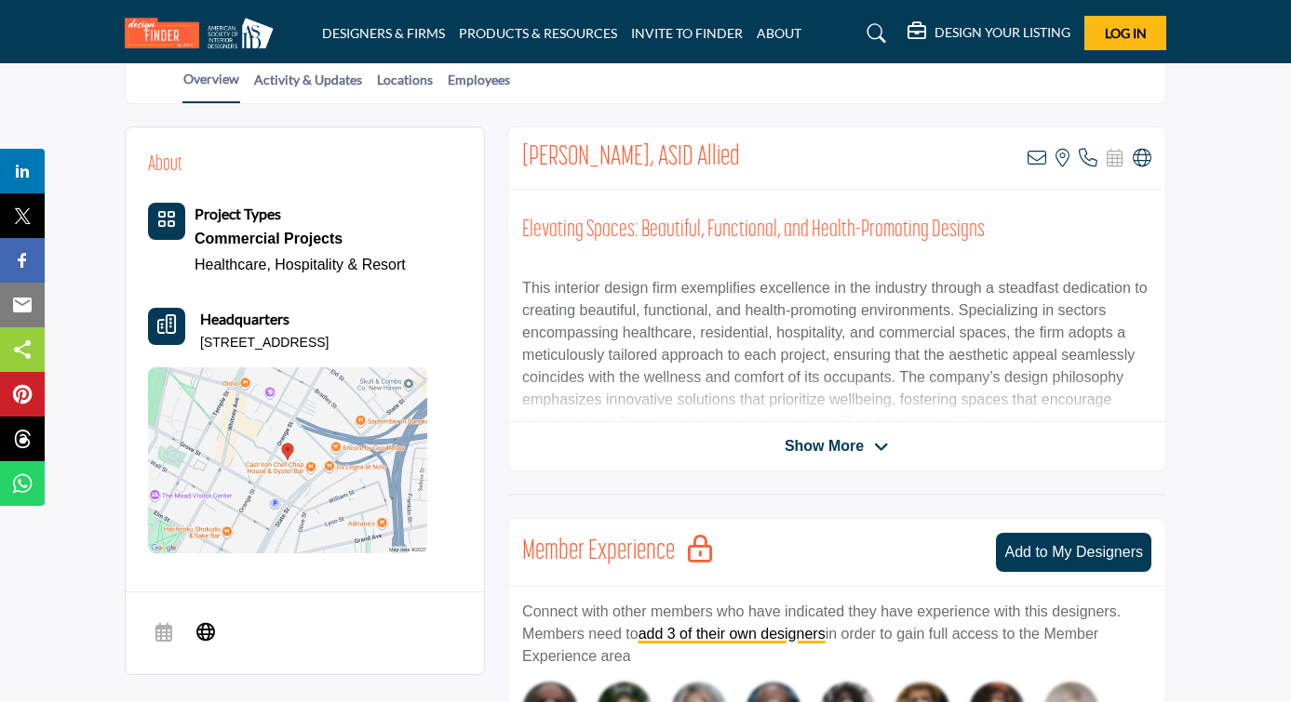
click at [832, 429] on div "Elizabeth Oshana, ASID Allied View email address of this listing View the locat…" at bounding box center [836, 299] width 659 height 345
click at [836, 457] on div "Elizabeth Oshana, ASID Allied View email address of this listing View the locat…" at bounding box center [836, 299] width 659 height 345
click at [850, 439] on span "Show More" at bounding box center [823, 446] width 79 height 22
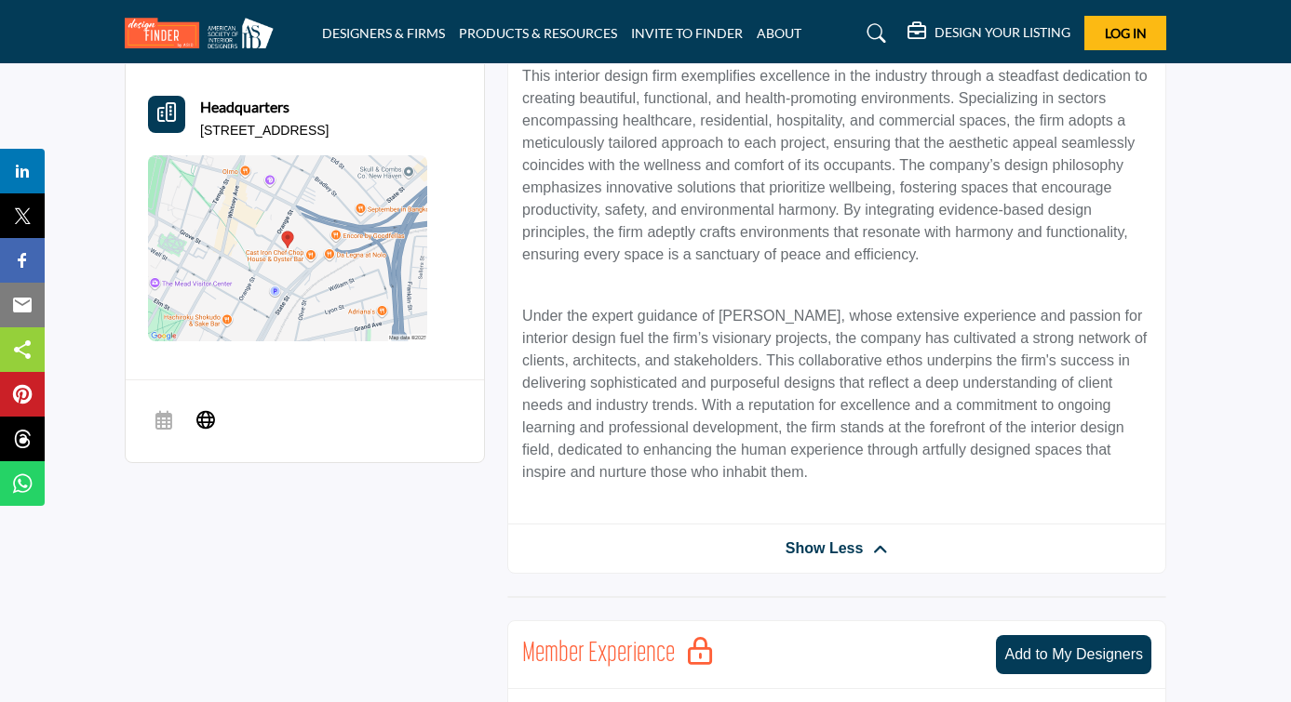
scroll to position [613, 0]
click at [349, 243] on img at bounding box center [287, 247] width 279 height 186
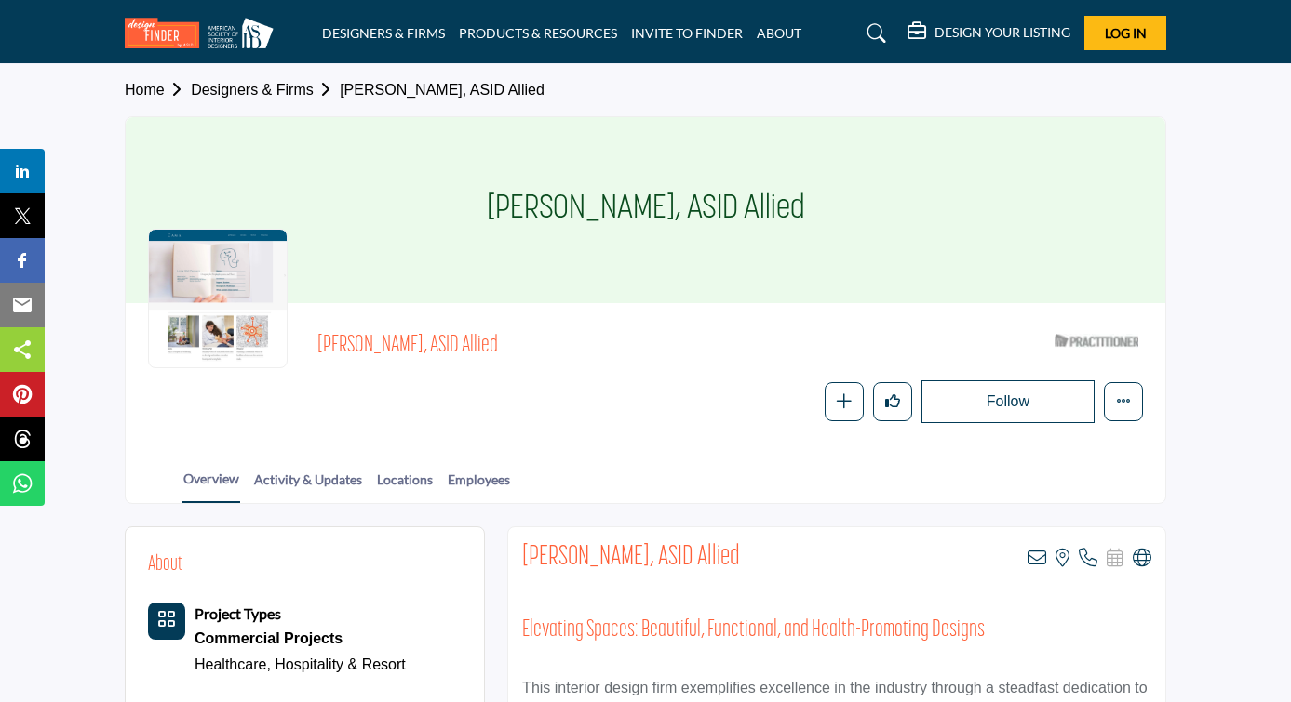
scroll to position [0, 0]
click at [257, 92] on link "Designers & Firms" at bounding box center [265, 90] width 149 height 16
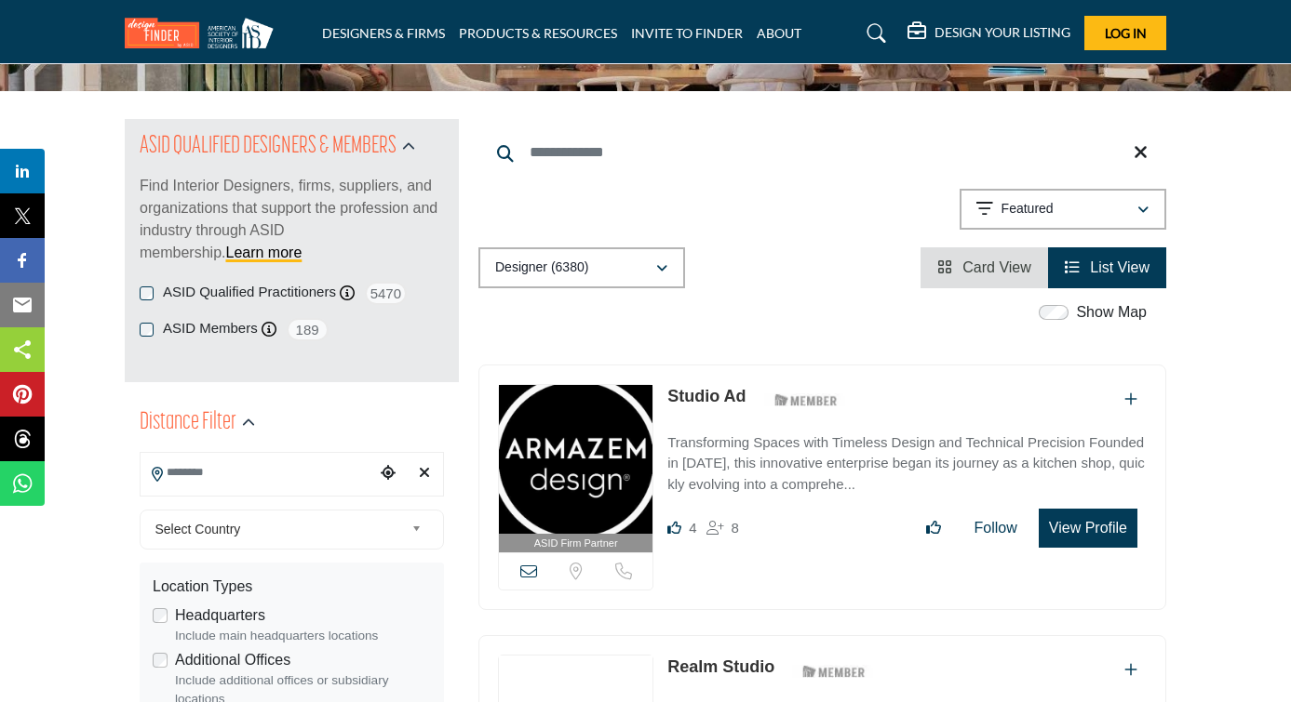
scroll to position [160, 1]
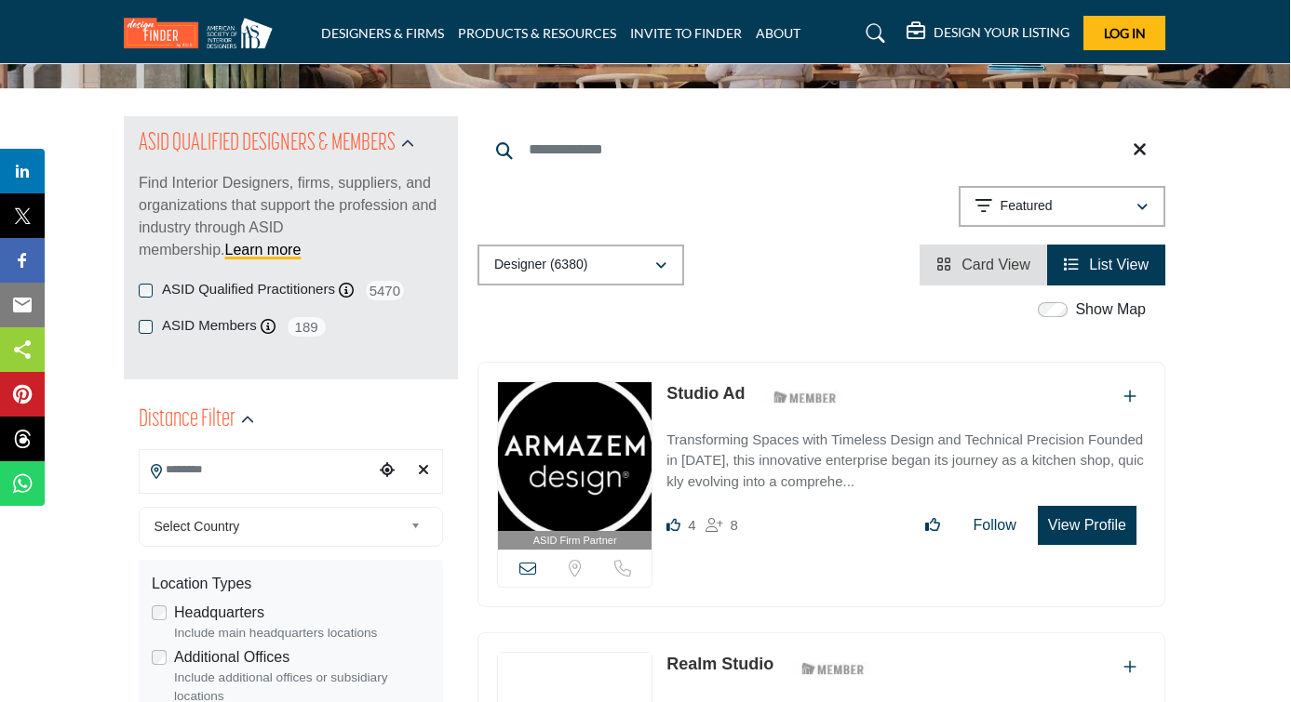
click at [276, 465] on input "Search Location" at bounding box center [257, 470] width 234 height 36
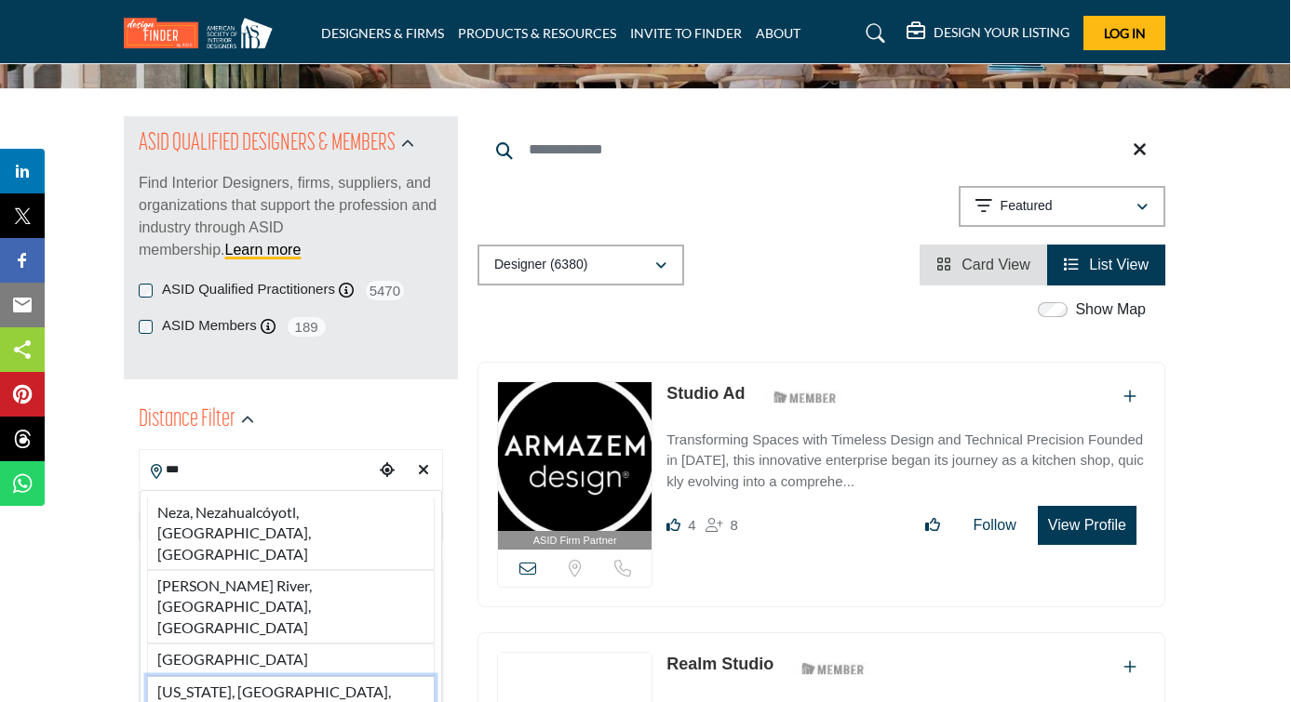
click at [257, 676] on li "[US_STATE], [GEOGRAPHIC_DATA], [GEOGRAPHIC_DATA]" at bounding box center [291, 702] width 288 height 53
type input "**********"
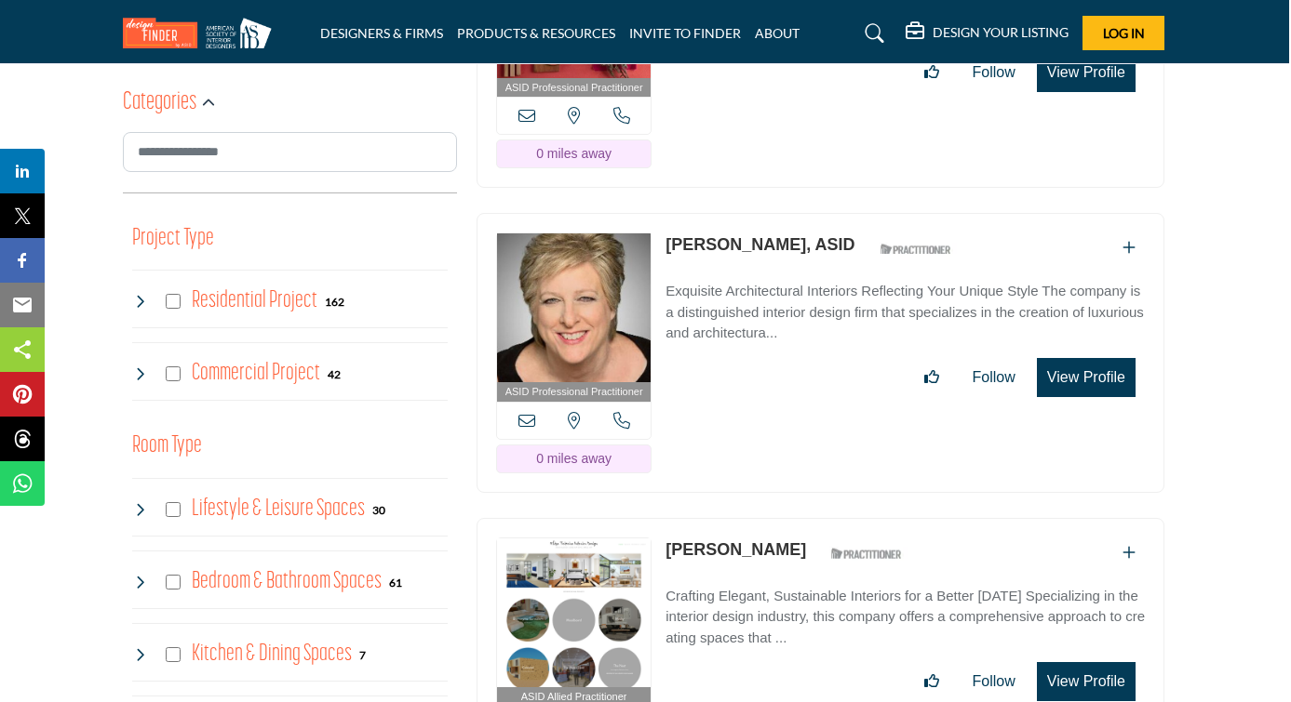
scroll to position [1126, 2]
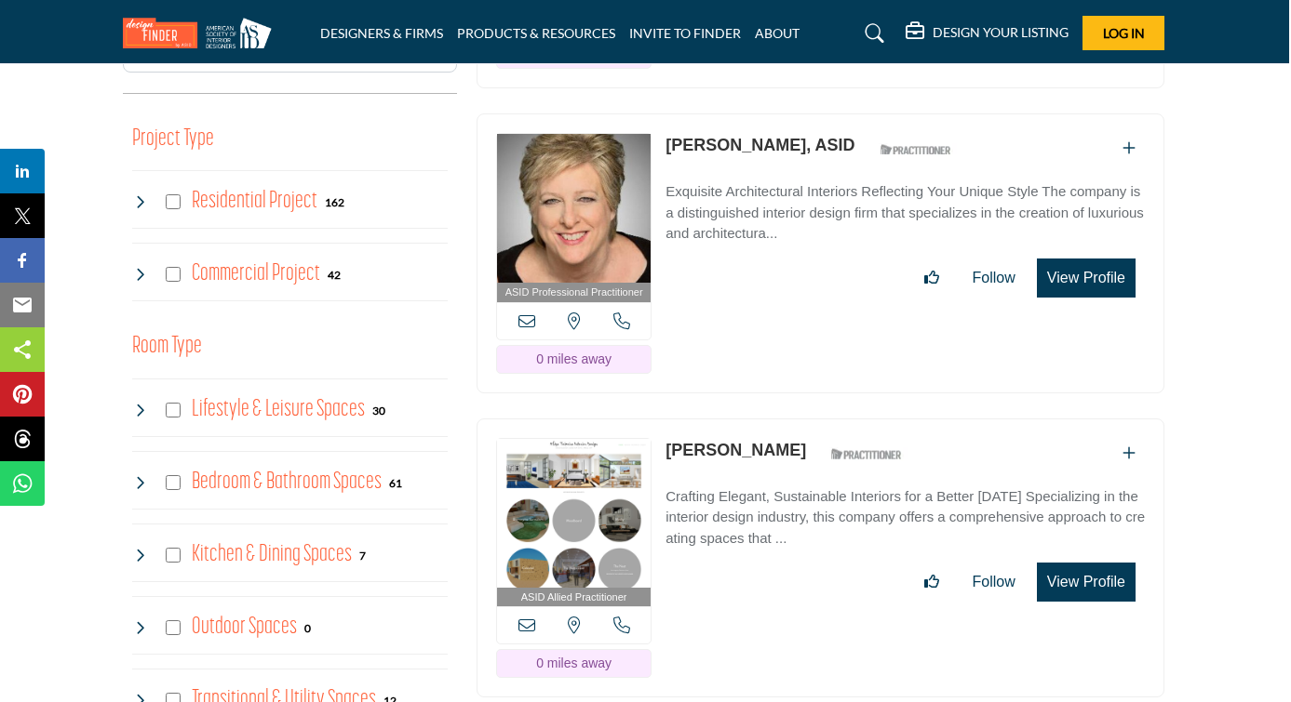
click at [142, 405] on icon at bounding box center [139, 410] width 15 height 15
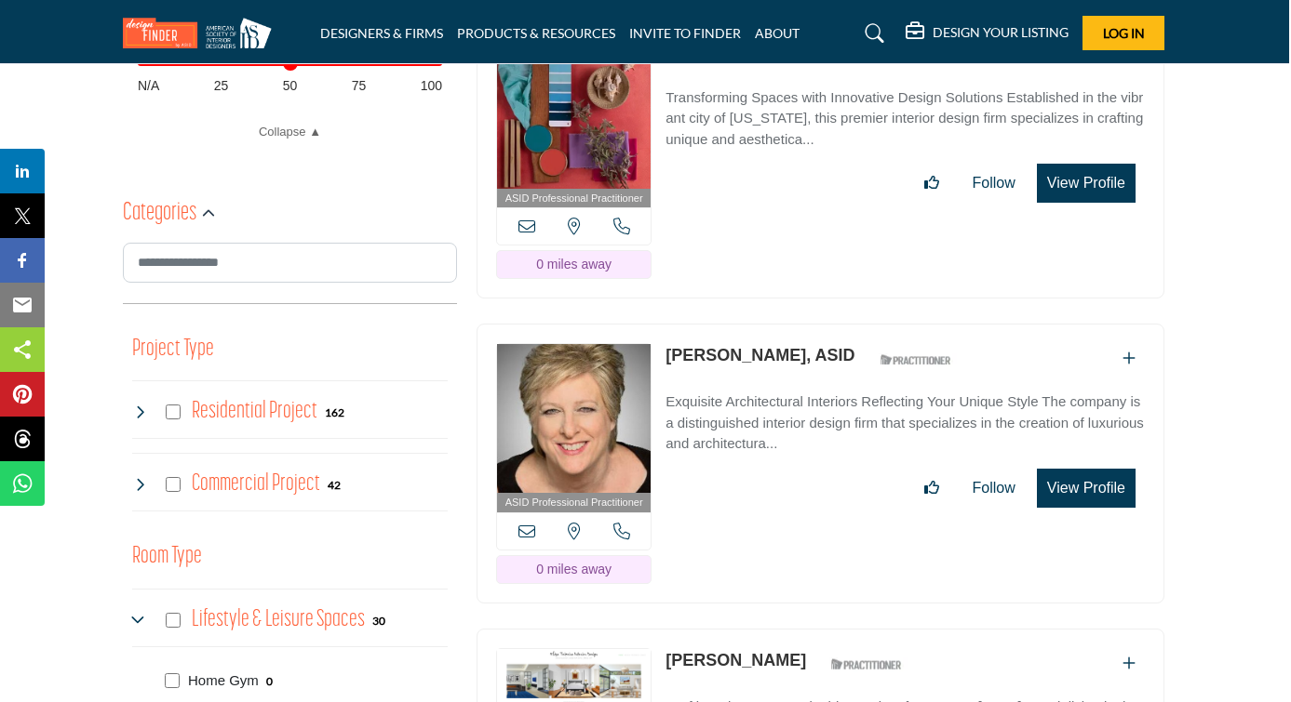
scroll to position [903, 2]
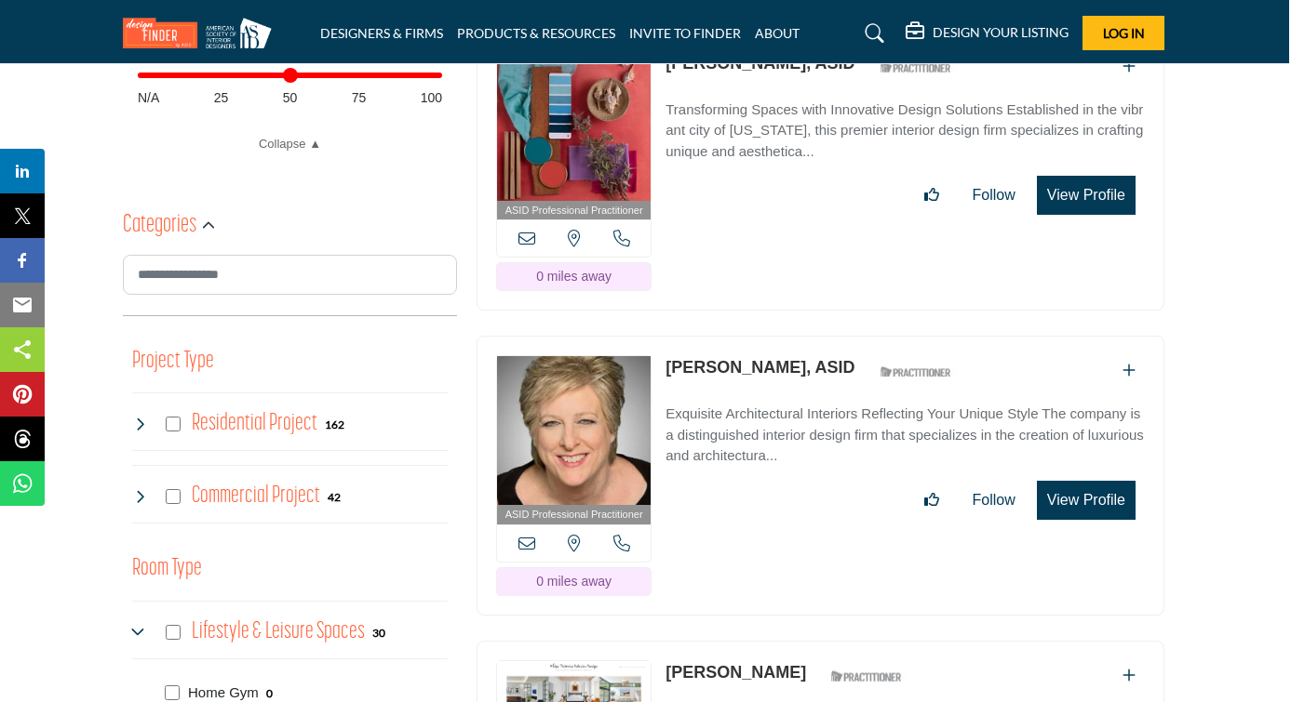
click at [135, 484] on div "Commercial Project 42" at bounding box center [236, 496] width 208 height 33
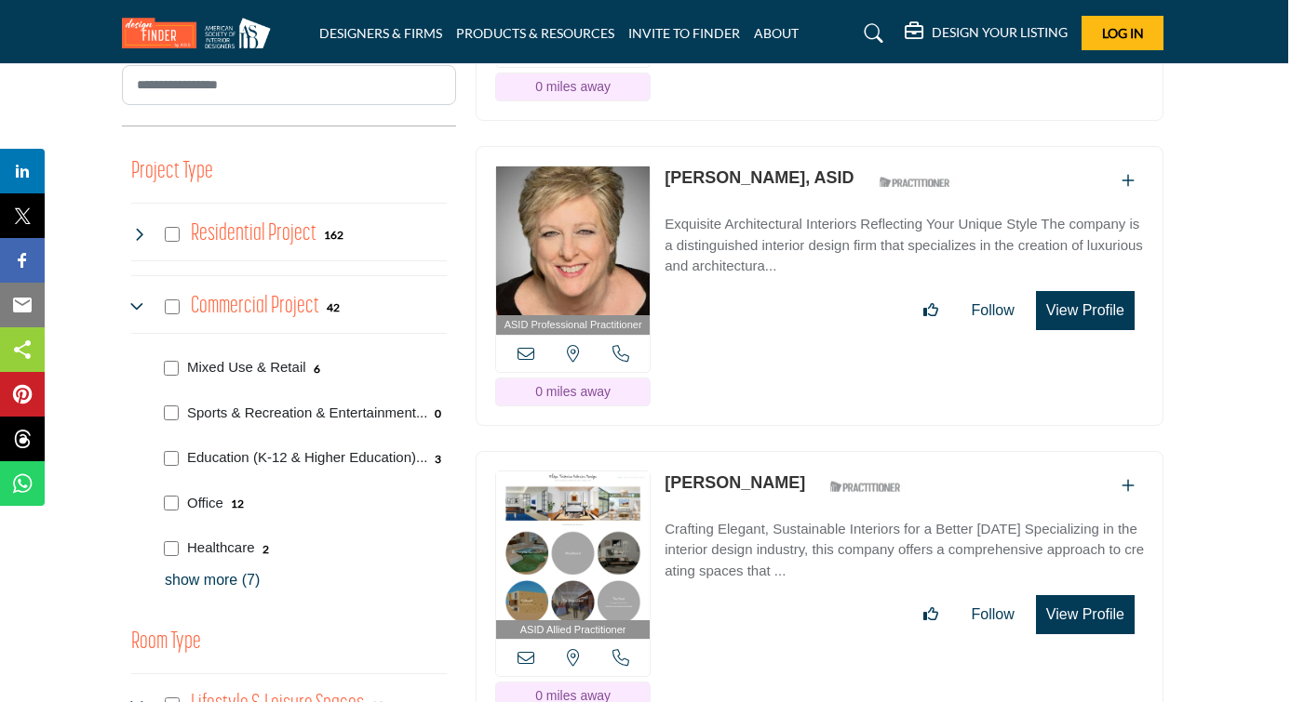
scroll to position [1109, 3]
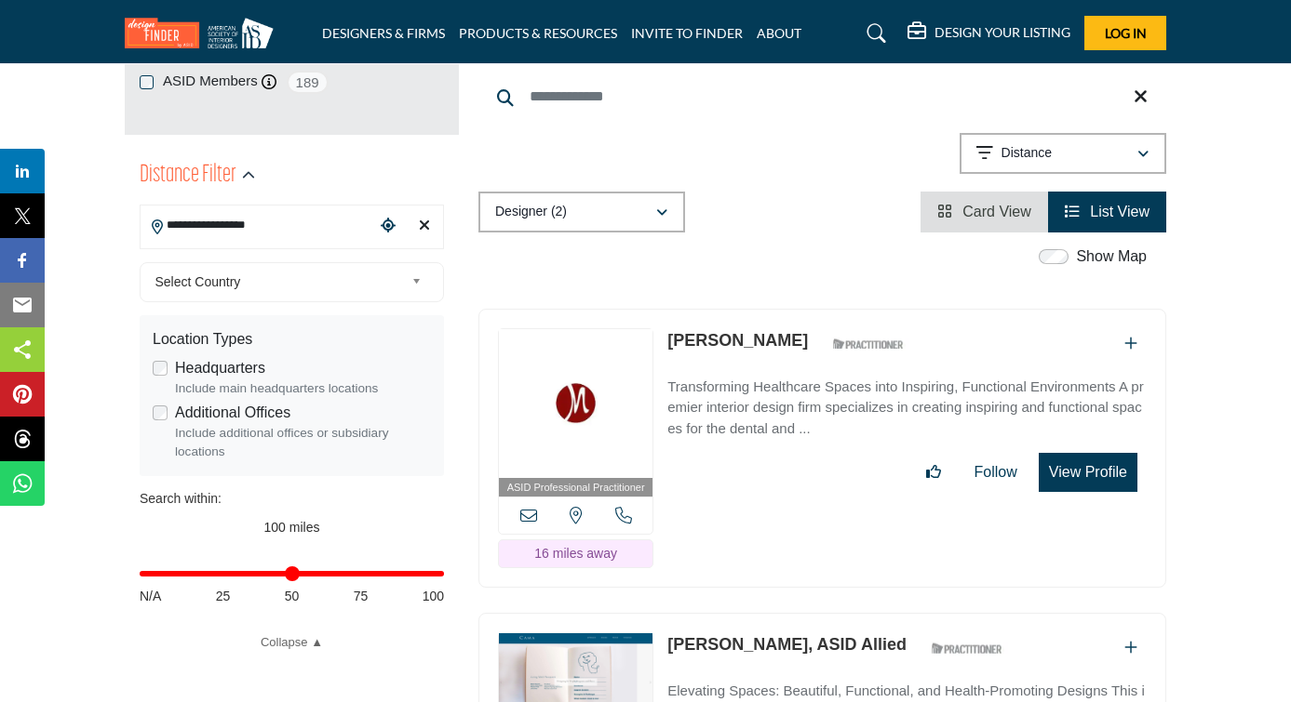
scroll to position [401, 0]
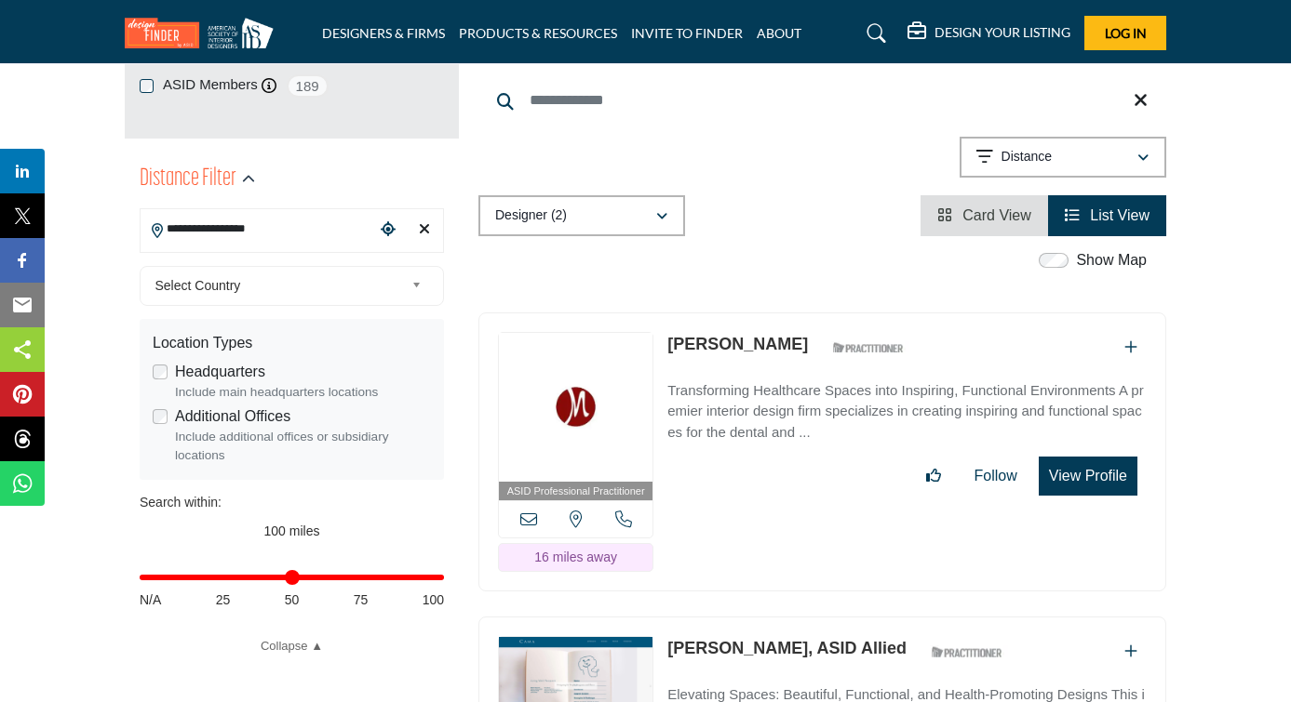
click at [726, 335] on link "[PERSON_NAME]" at bounding box center [737, 344] width 140 height 19
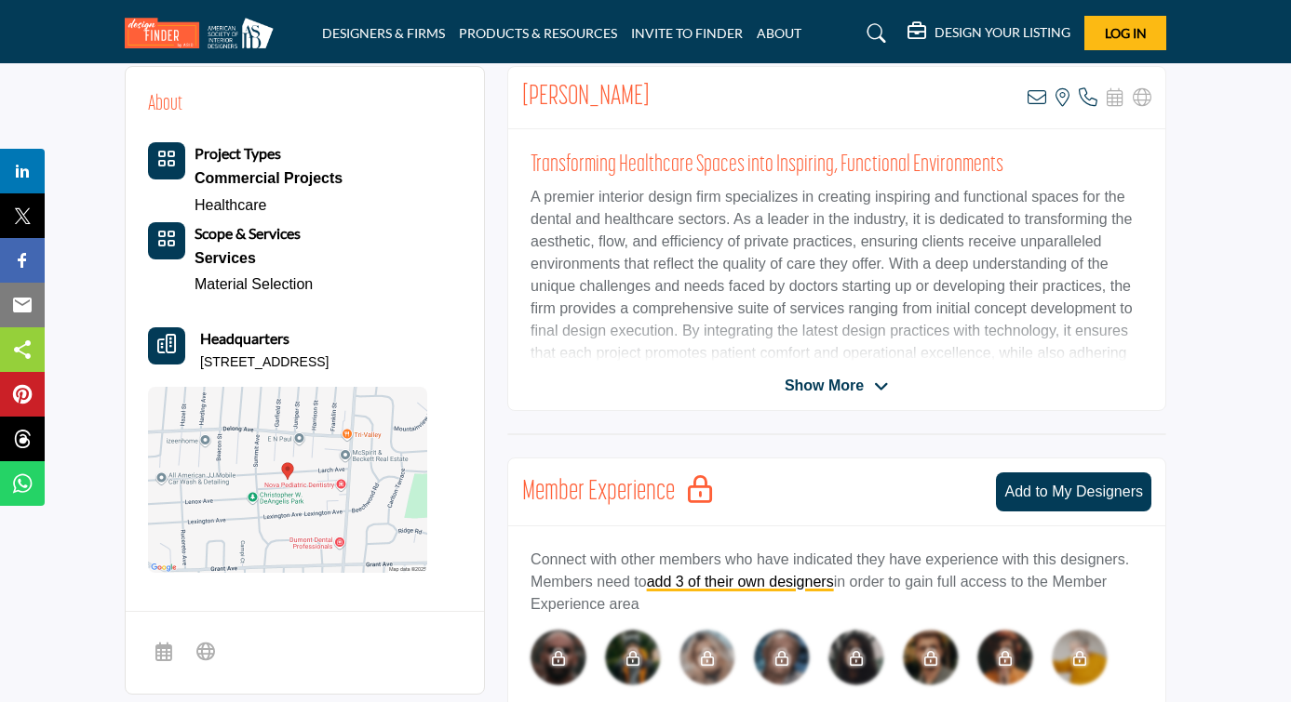
scroll to position [462, 0]
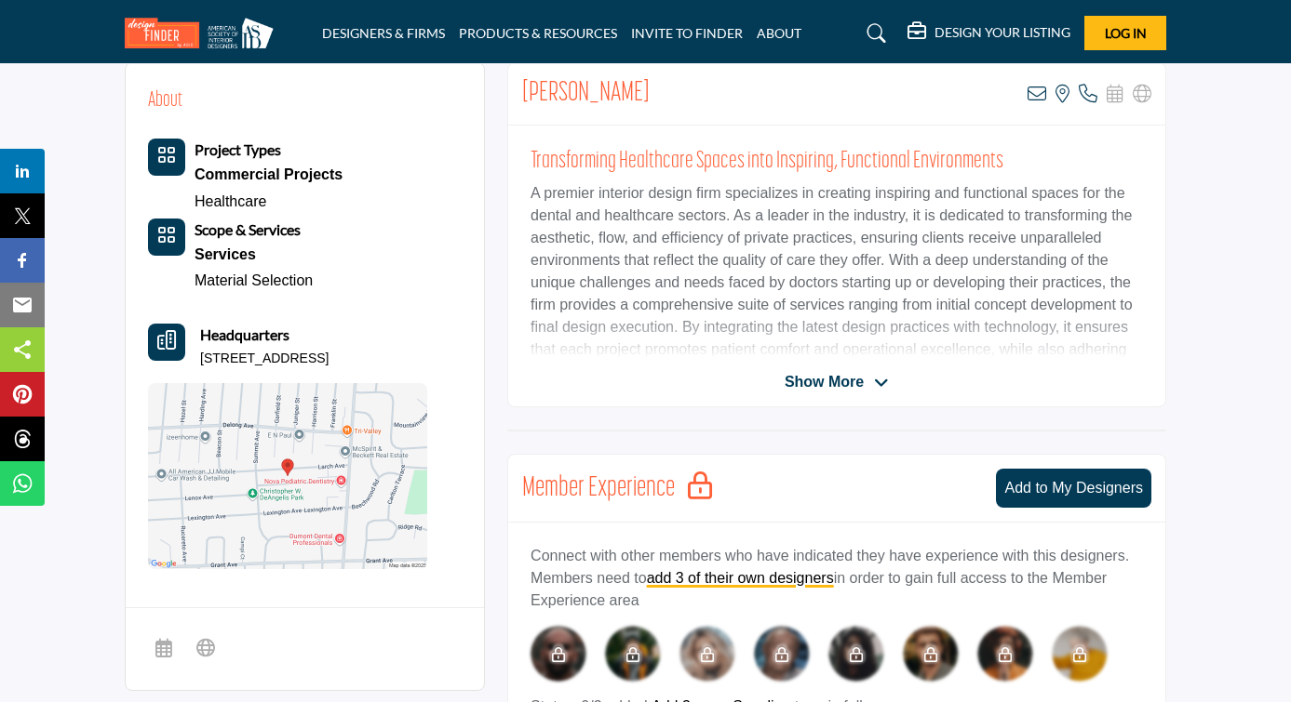
click at [306, 457] on img at bounding box center [287, 476] width 279 height 186
click at [823, 389] on span "Show More" at bounding box center [823, 382] width 79 height 22
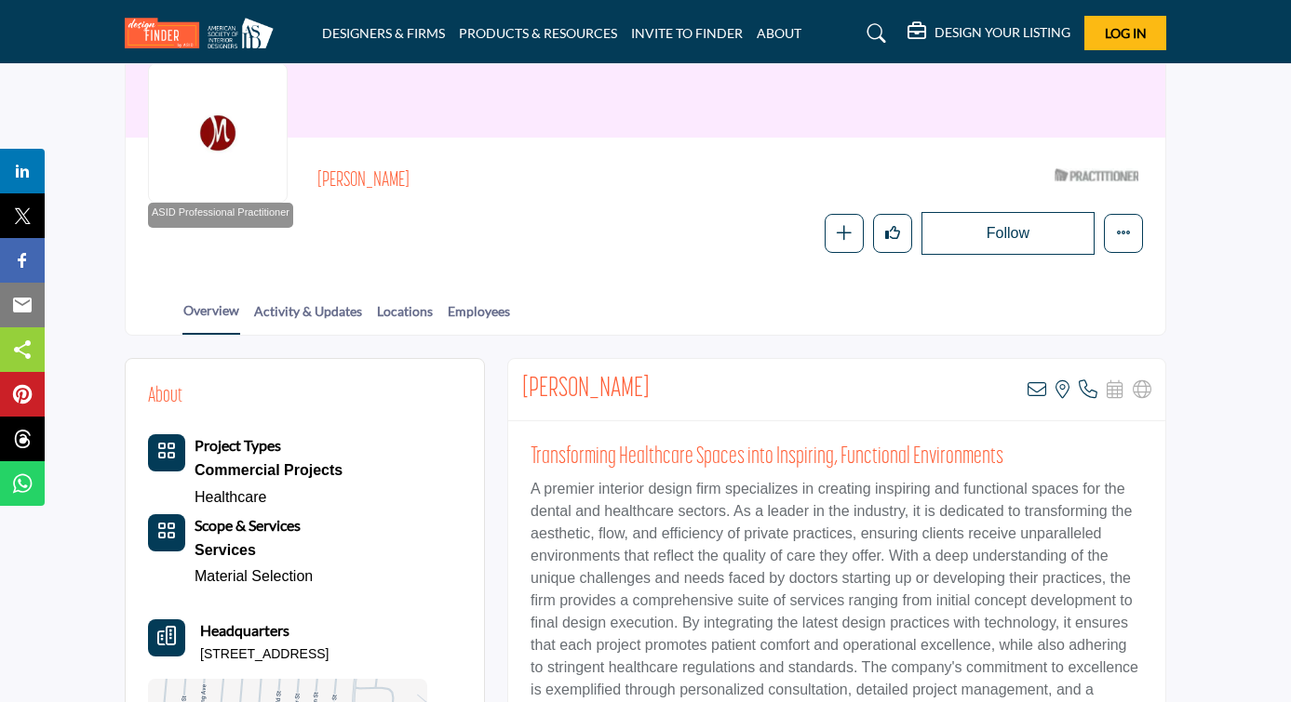
scroll to position [165, 0]
click at [320, 316] on link "Activity & Updates" at bounding box center [308, 318] width 110 height 33
